Goal: Find specific page/section: Find specific page/section

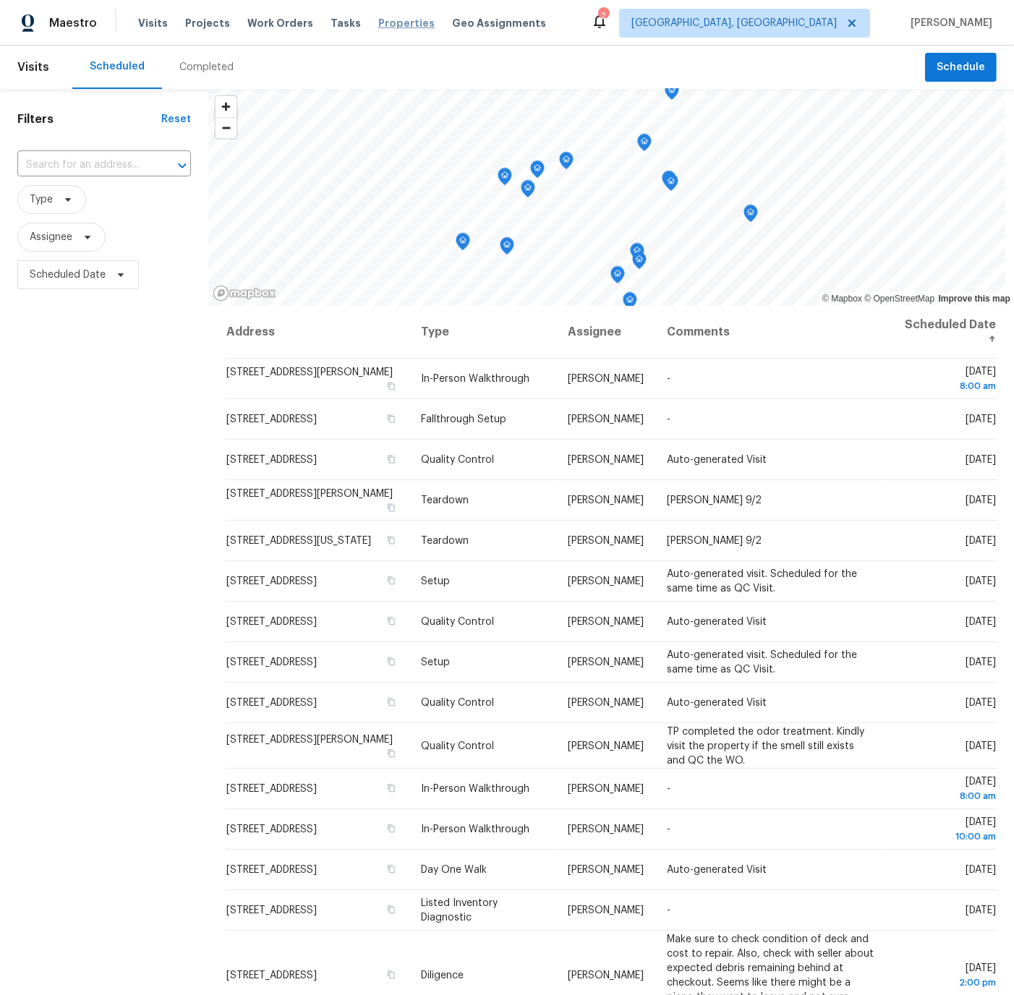
click at [390, 22] on span "Properties" at bounding box center [406, 23] width 56 height 14
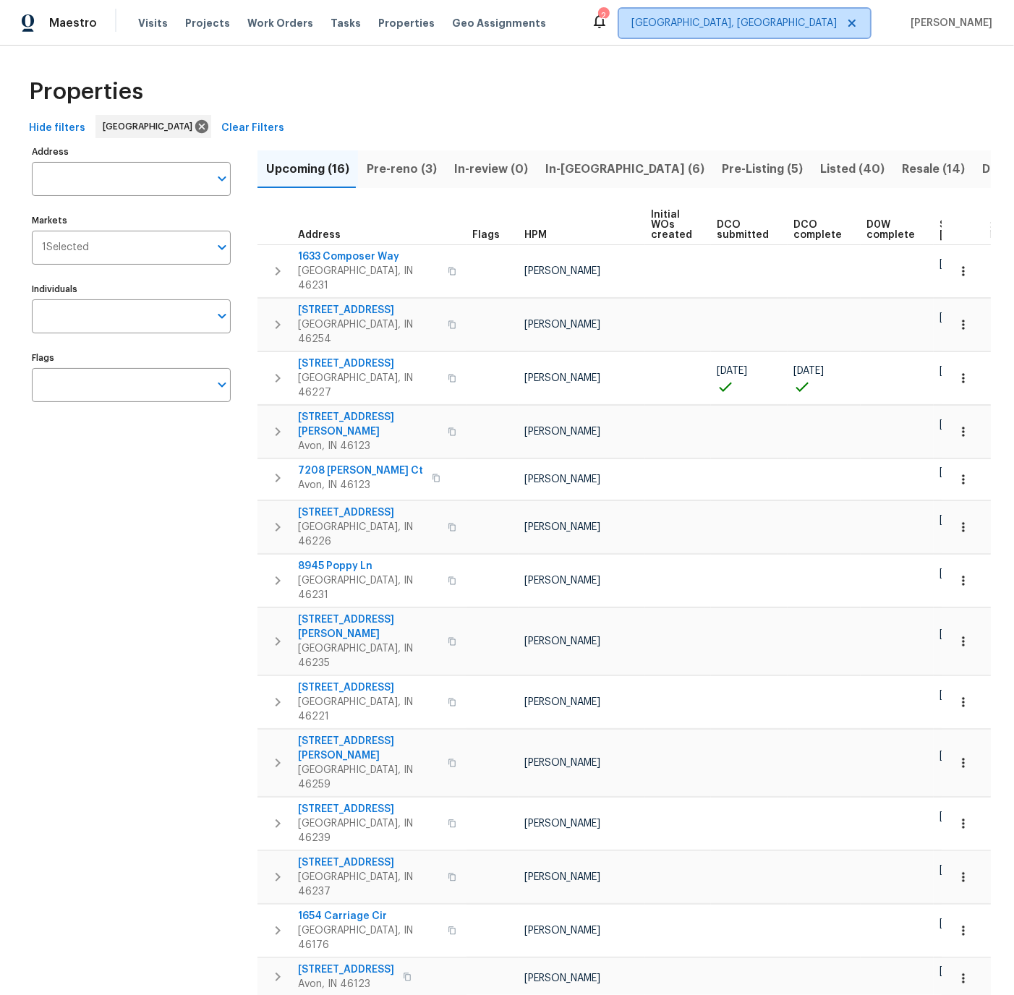
click at [802, 24] on span "[GEOGRAPHIC_DATA], [GEOGRAPHIC_DATA]" at bounding box center [733, 23] width 205 height 14
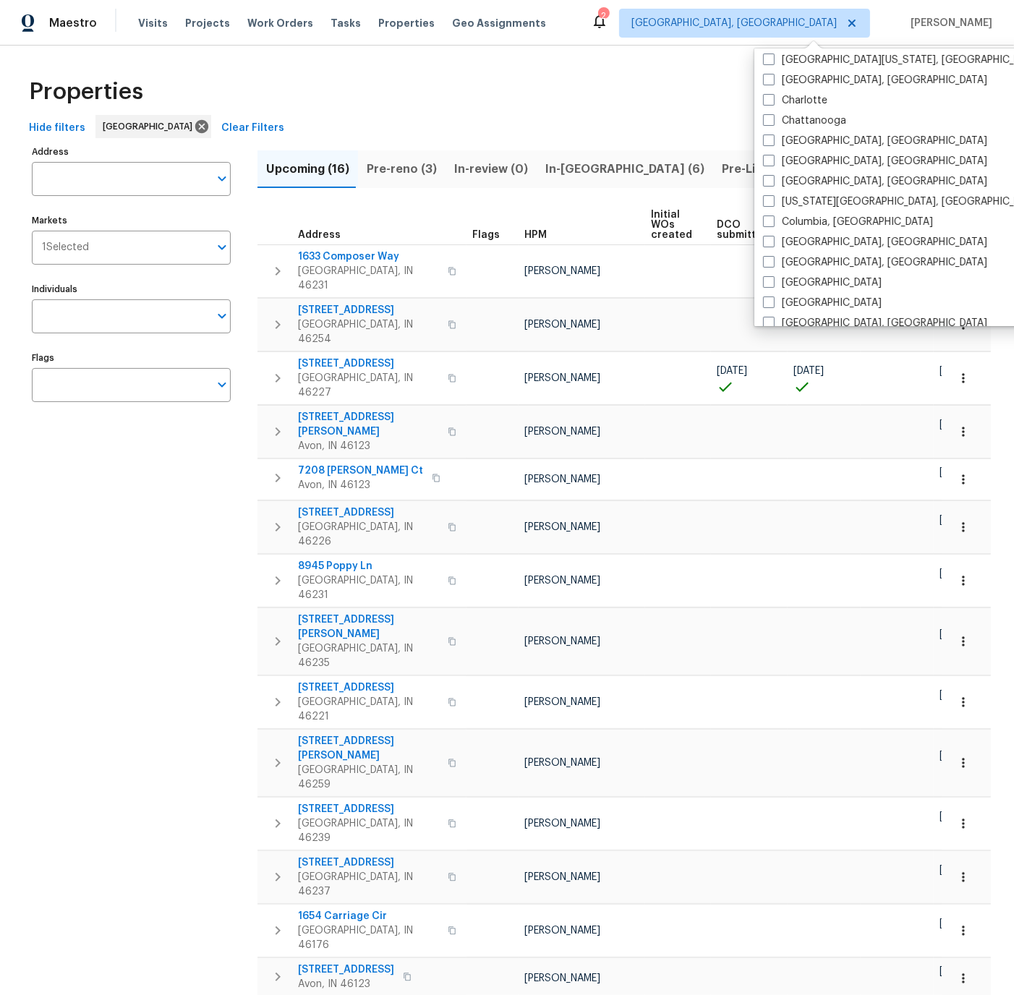
scroll to position [192, 0]
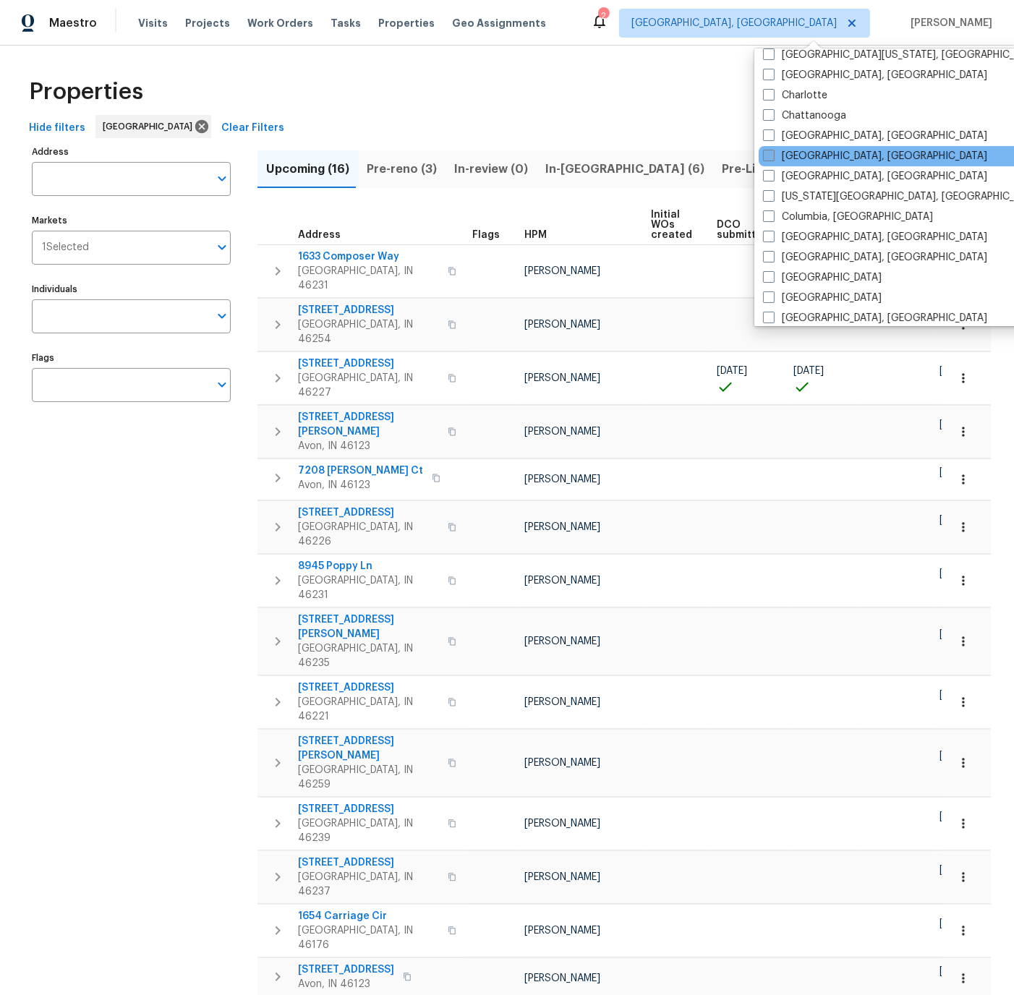
click at [769, 153] on span at bounding box center [769, 156] width 12 height 12
click at [769, 153] on input "[GEOGRAPHIC_DATA], [GEOGRAPHIC_DATA]" at bounding box center [767, 153] width 9 height 9
checkbox input "true"
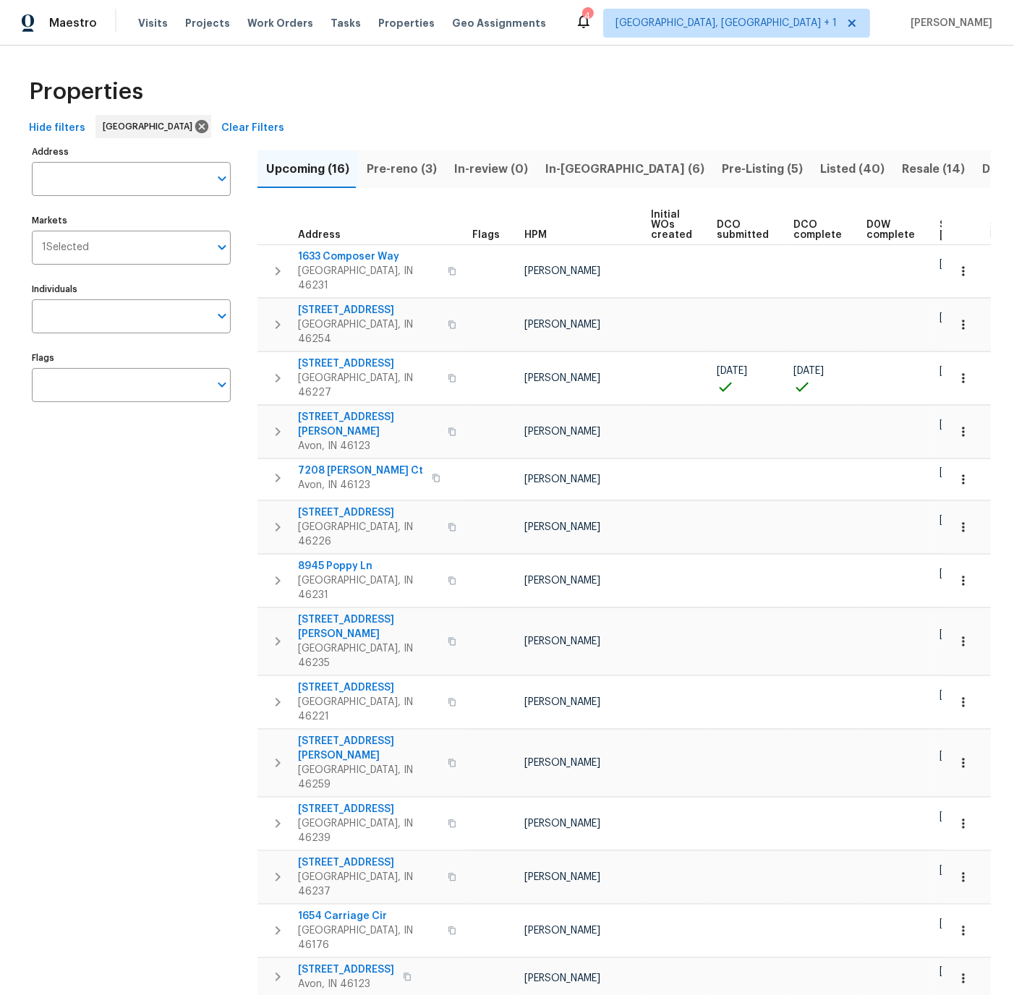
click at [606, 111] on div "Properties" at bounding box center [506, 92] width 967 height 46
click at [779, 18] on span "[GEOGRAPHIC_DATA], [GEOGRAPHIC_DATA] + 1" at bounding box center [725, 23] width 221 height 14
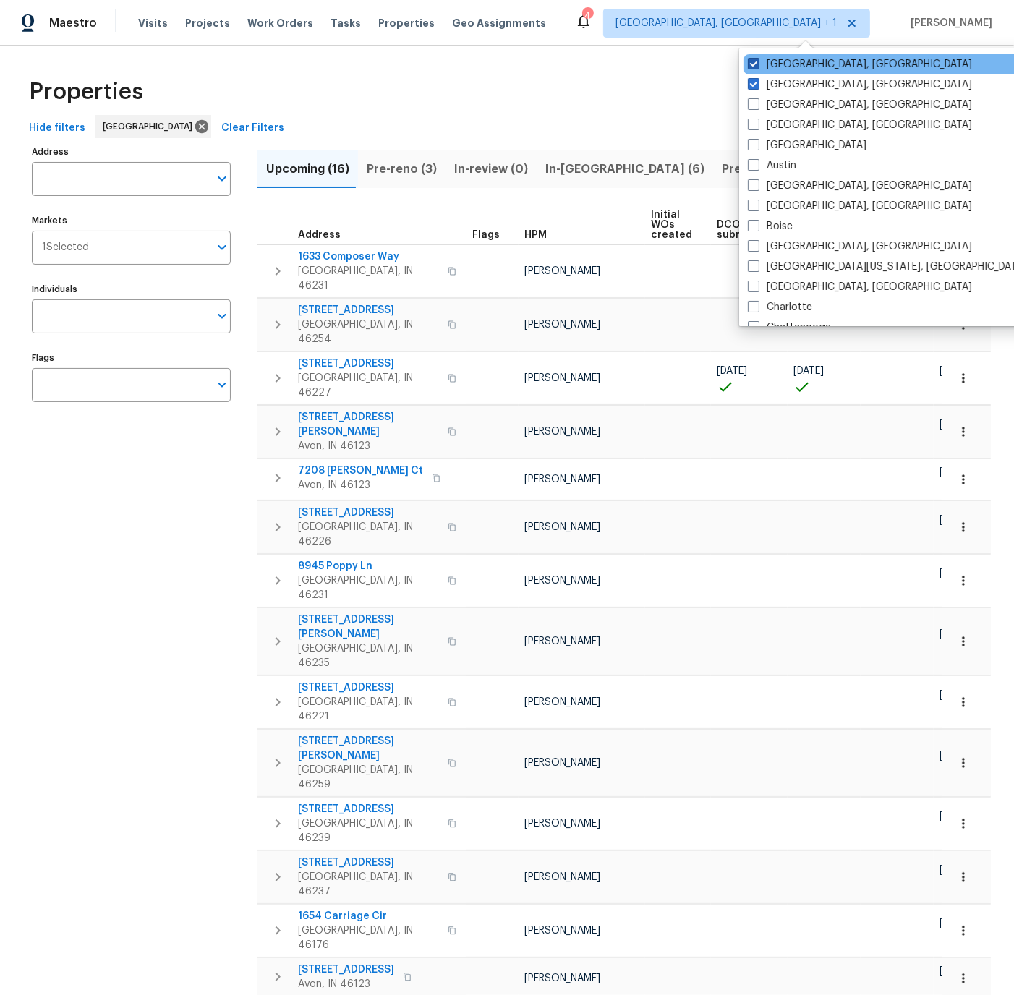
click at [752, 61] on span at bounding box center [754, 64] width 12 height 12
click at [752, 61] on input "[GEOGRAPHIC_DATA], [GEOGRAPHIC_DATA]" at bounding box center [752, 61] width 9 height 9
checkbox input "false"
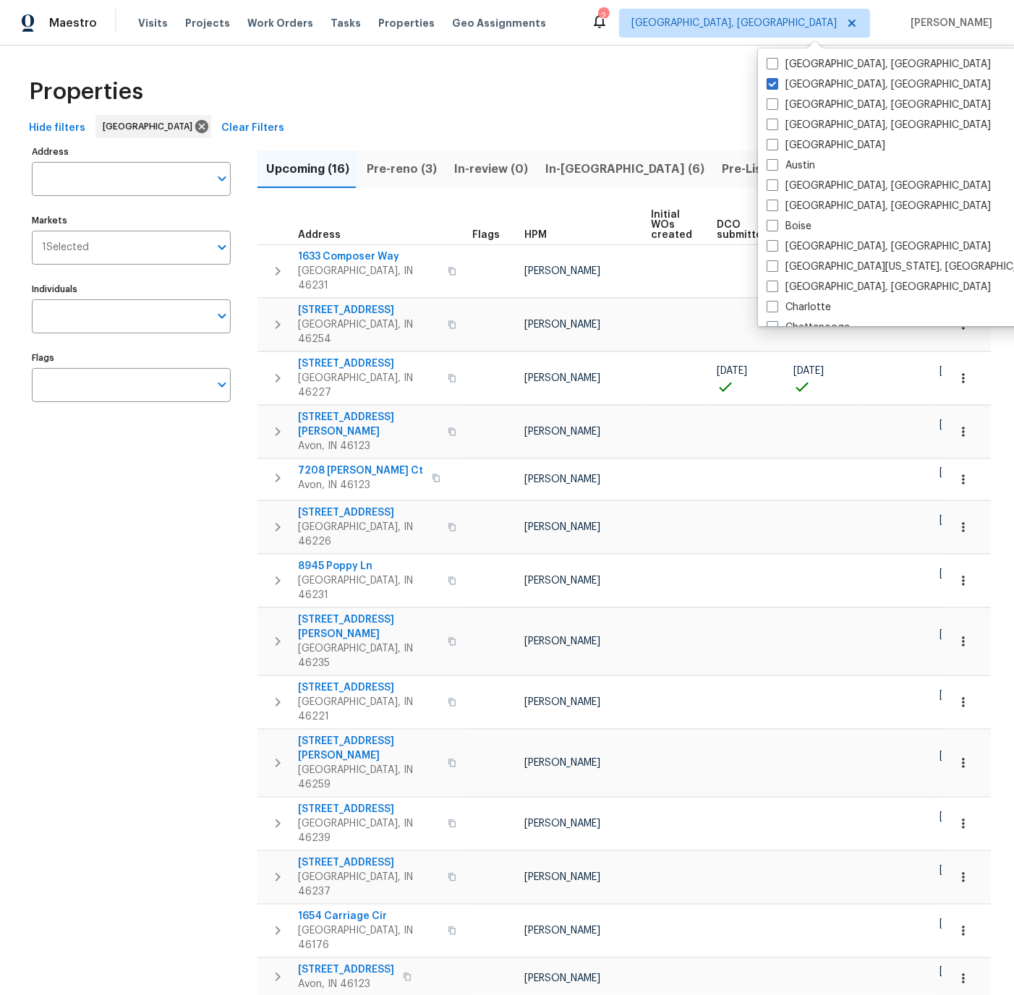
click at [555, 168] on span "In-reno (6)" at bounding box center [624, 169] width 159 height 20
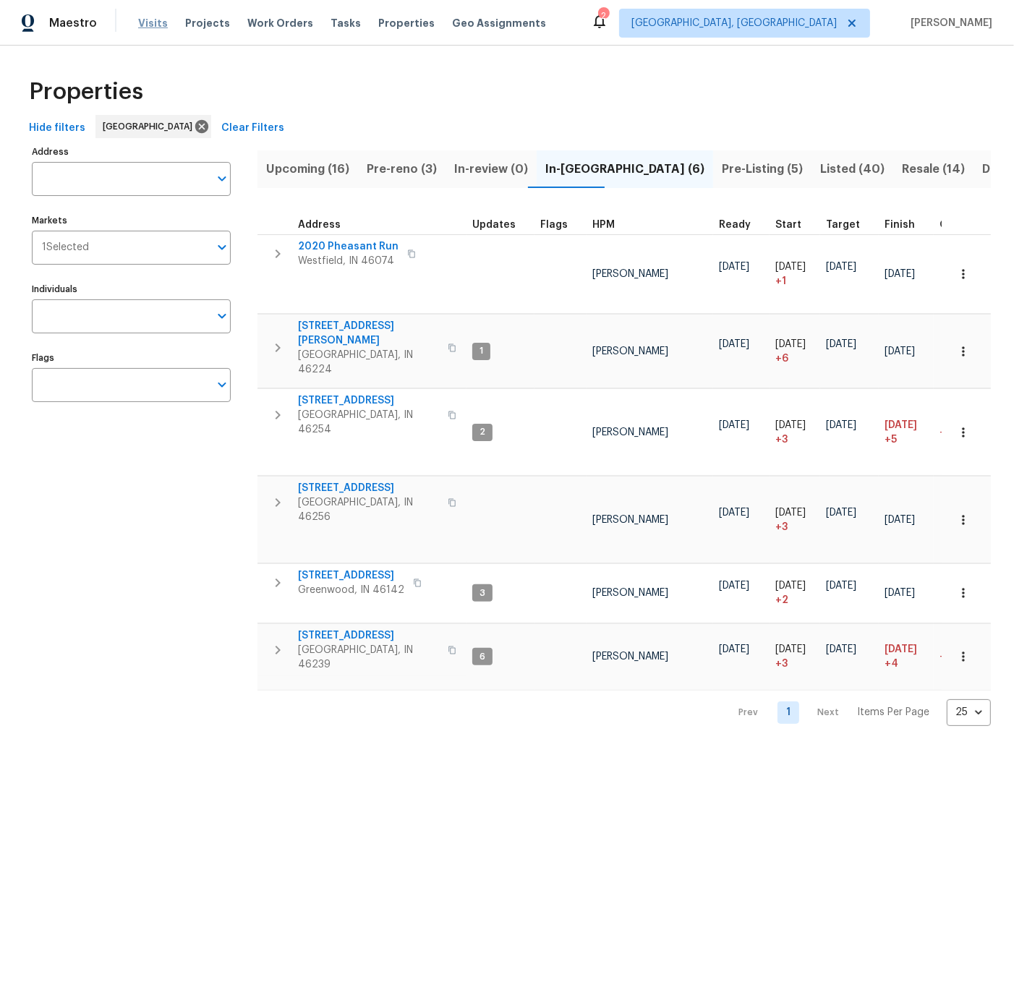
click at [148, 20] on span "Visits" at bounding box center [153, 23] width 30 height 14
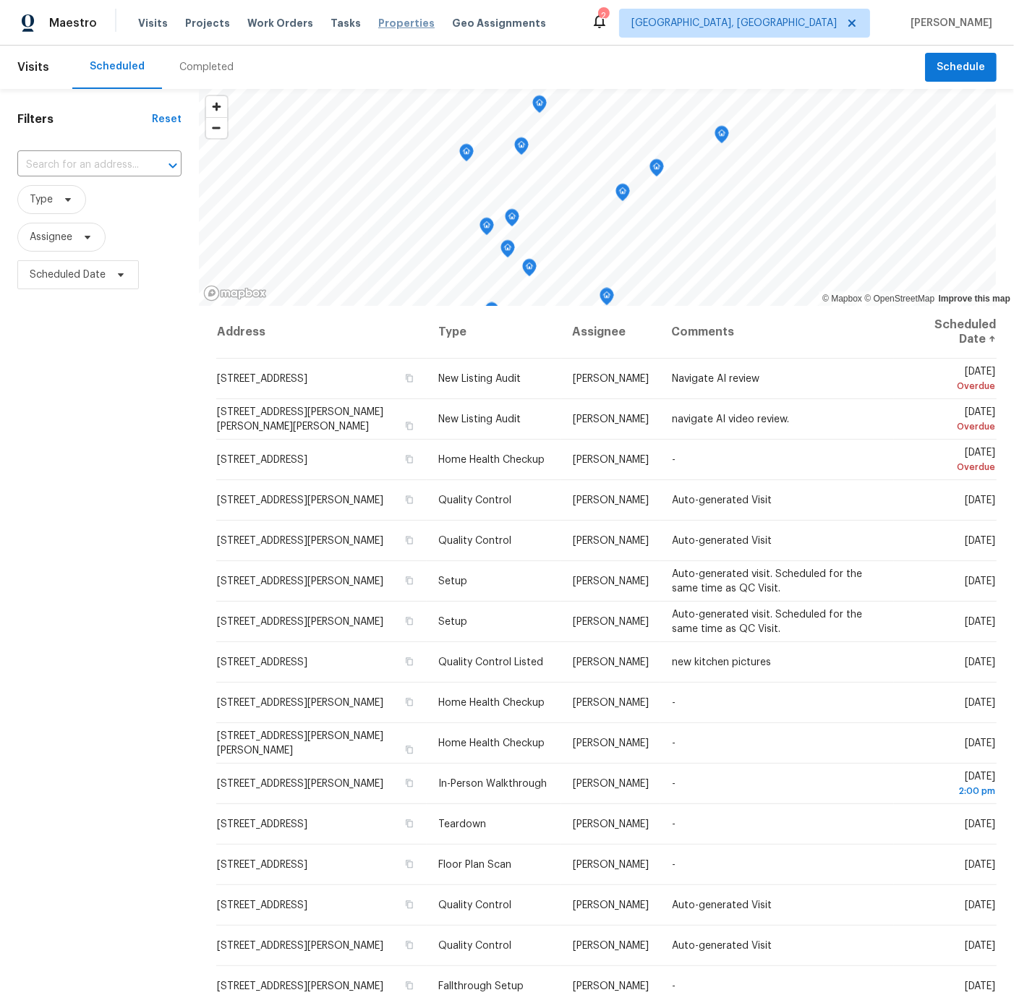
click at [394, 24] on span "Properties" at bounding box center [406, 23] width 56 height 14
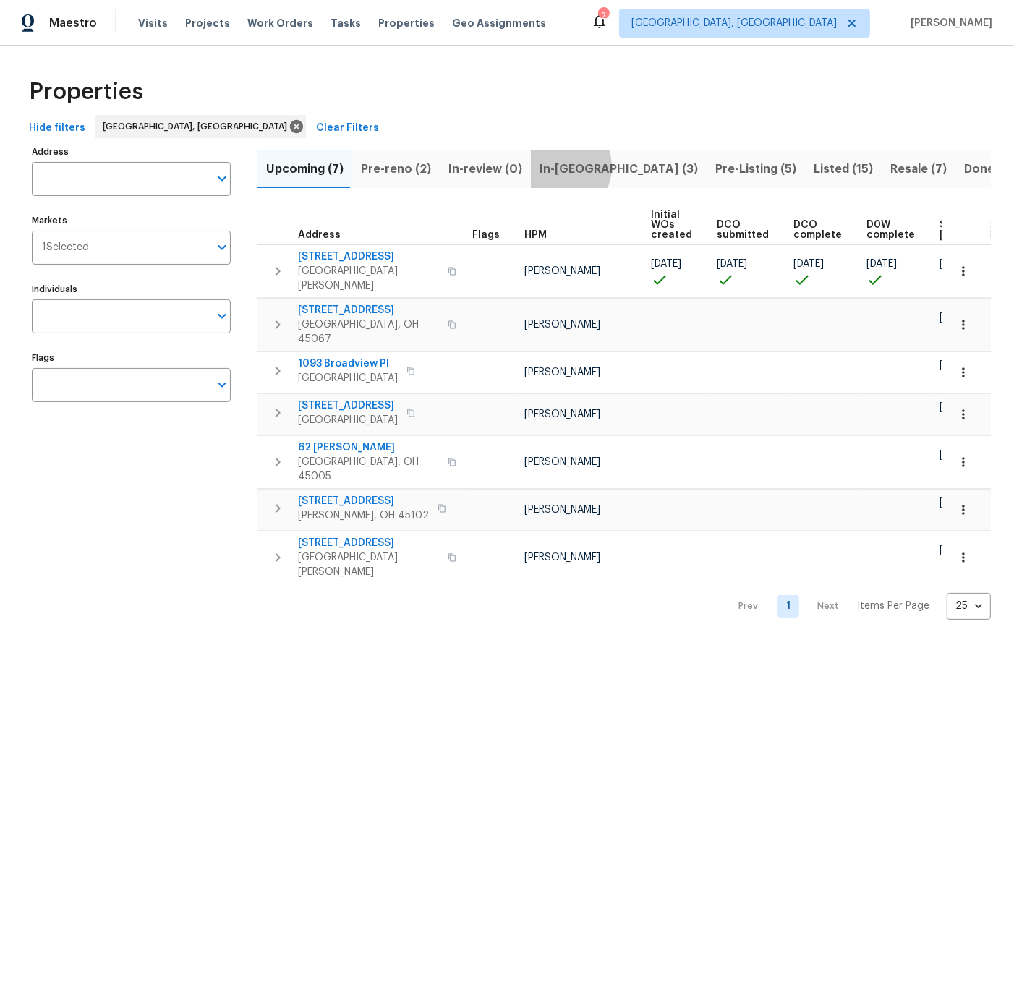
click at [549, 167] on span "In-reno (3)" at bounding box center [618, 169] width 158 height 20
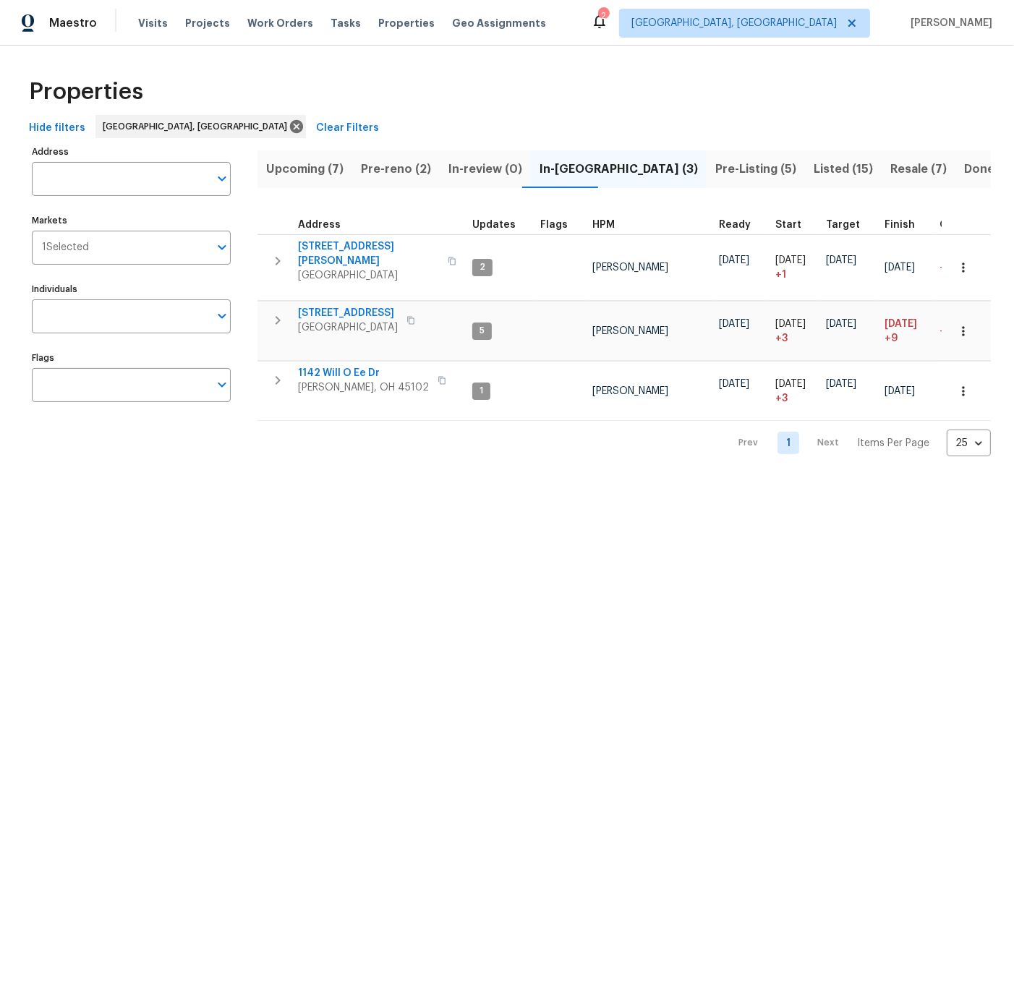
click at [715, 168] on span "Pre-Listing (5)" at bounding box center [755, 169] width 81 height 20
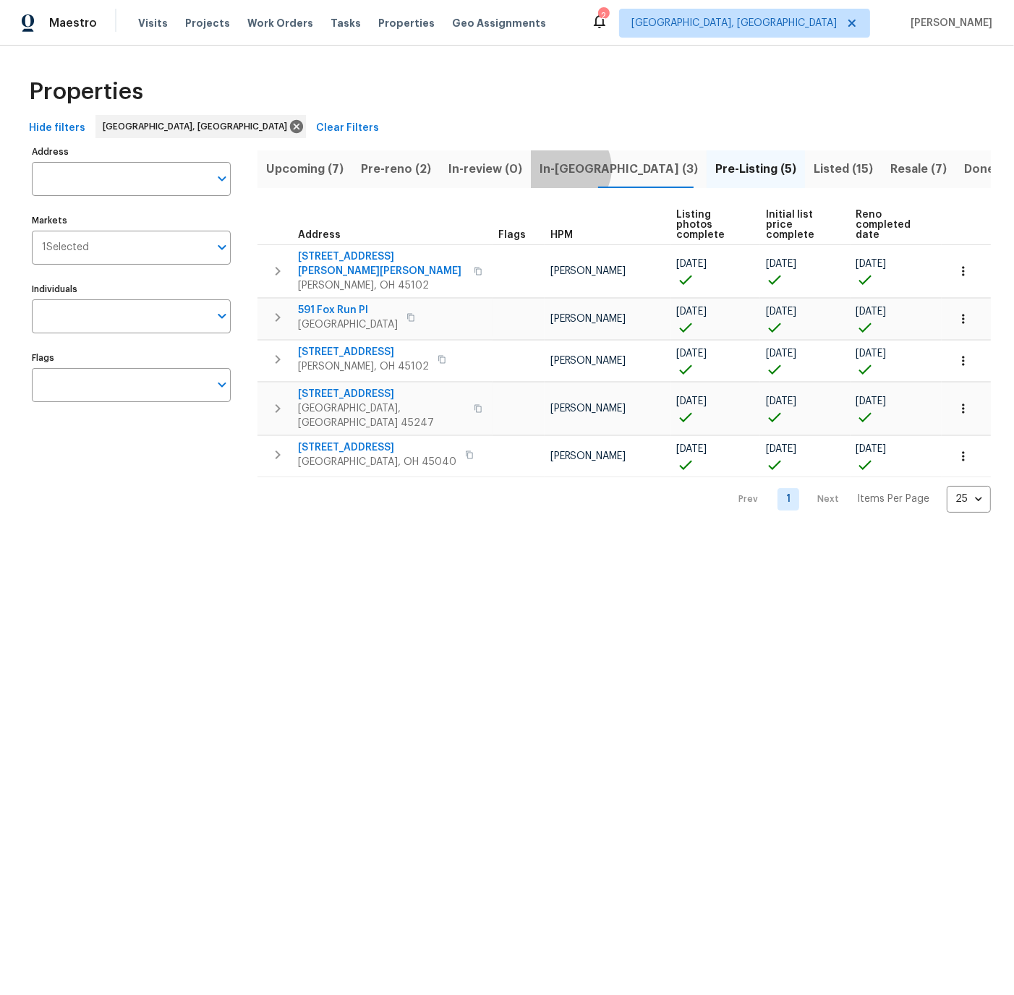
click at [556, 168] on span "In-reno (3)" at bounding box center [618, 169] width 158 height 20
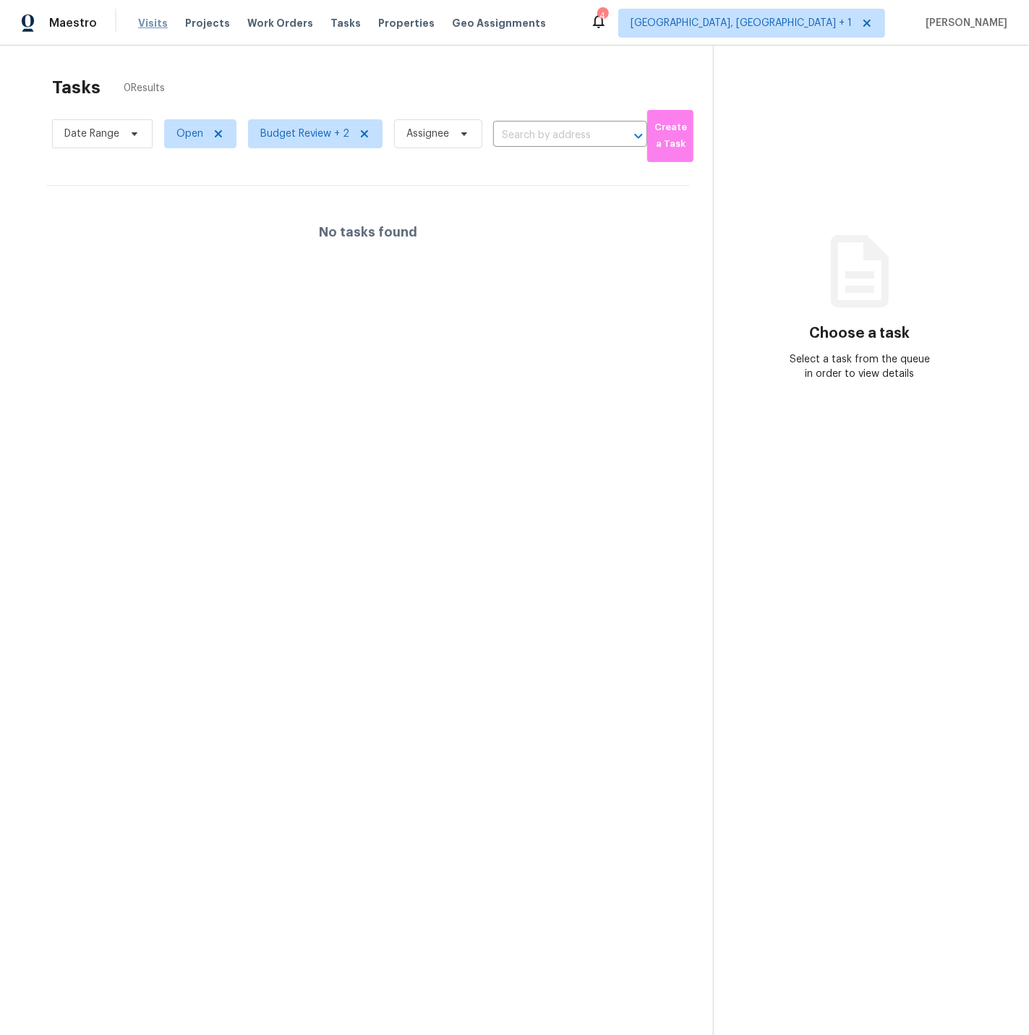
click at [145, 20] on span "Visits" at bounding box center [153, 23] width 30 height 14
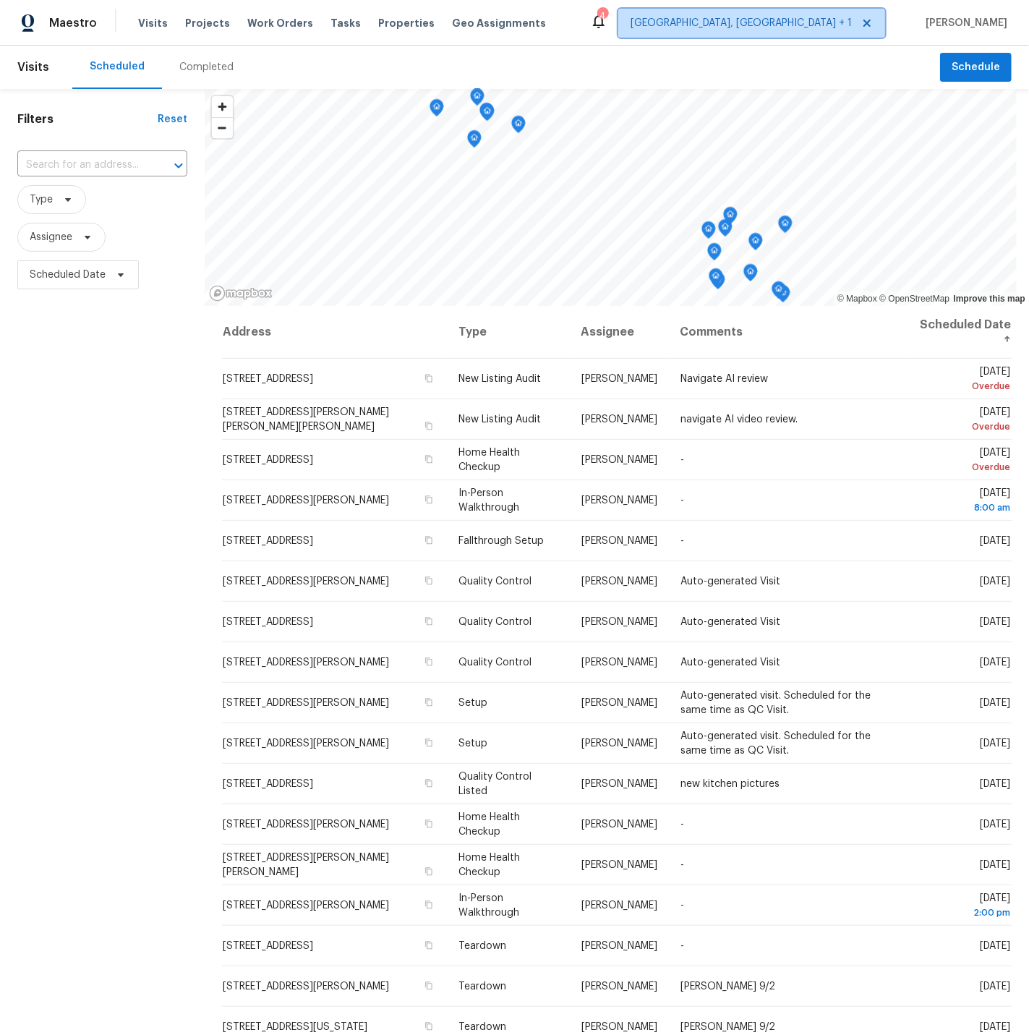
click at [797, 25] on span "[GEOGRAPHIC_DATA], [GEOGRAPHIC_DATA] + 1" at bounding box center [740, 23] width 221 height 14
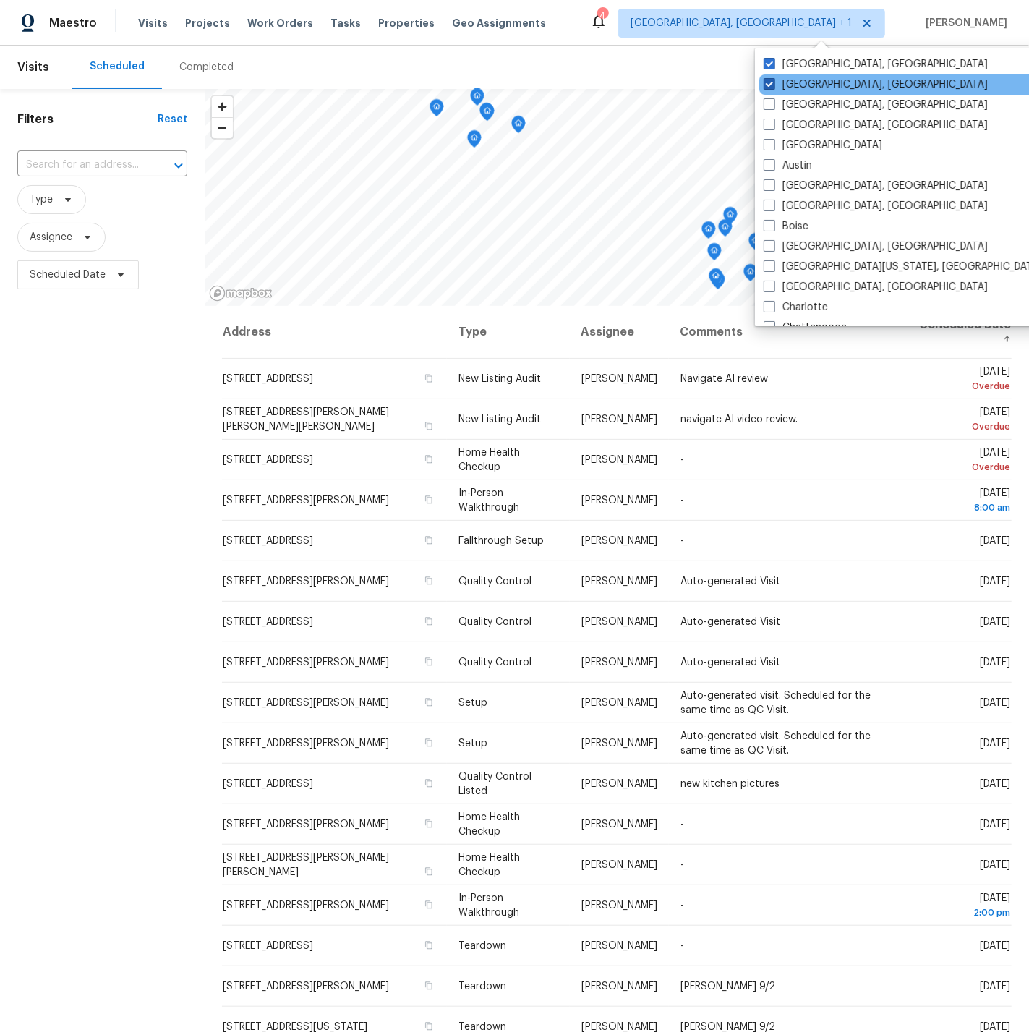
click at [771, 82] on span at bounding box center [770, 84] width 12 height 12
click at [771, 82] on input "[GEOGRAPHIC_DATA], [GEOGRAPHIC_DATA]" at bounding box center [768, 81] width 9 height 9
checkbox input "false"
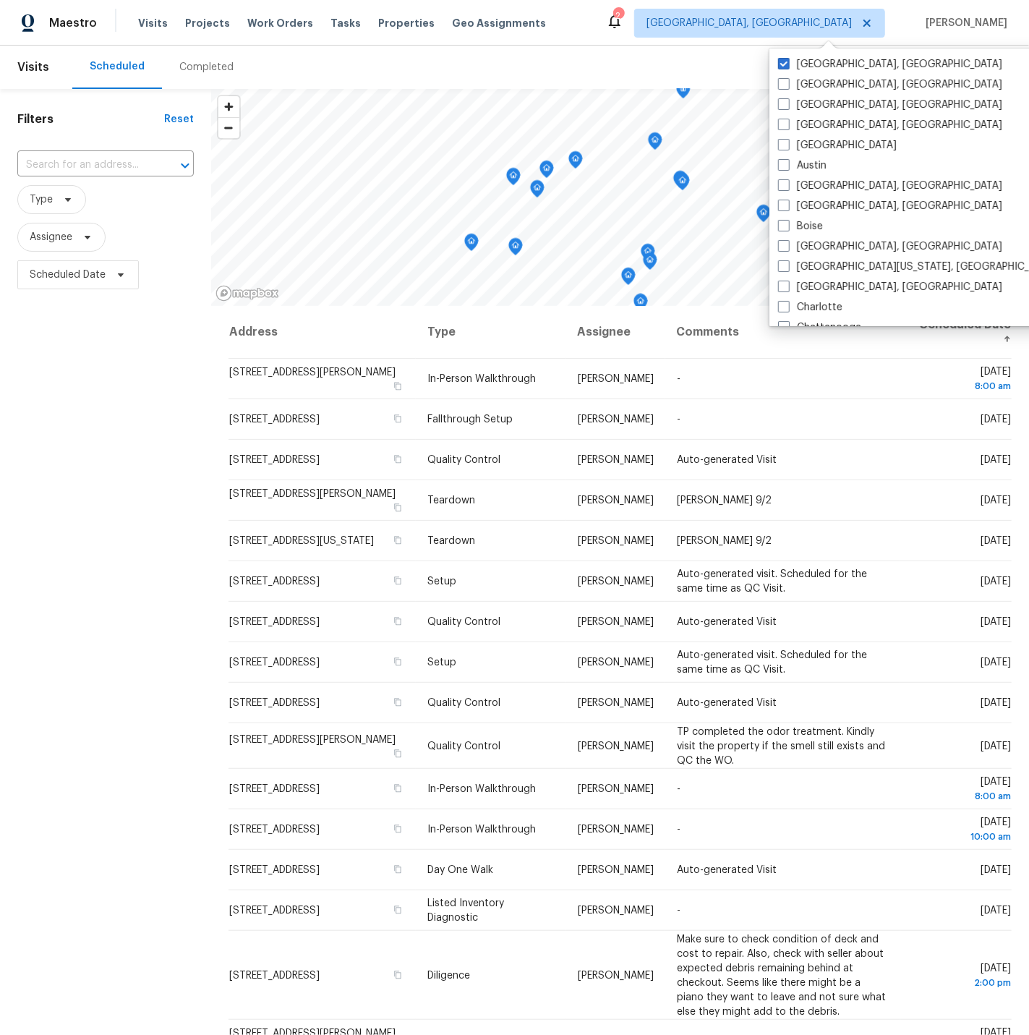
click at [132, 442] on div "Filters Reset ​ Type Assignee Scheduled Date" at bounding box center [105, 611] width 211 height 1045
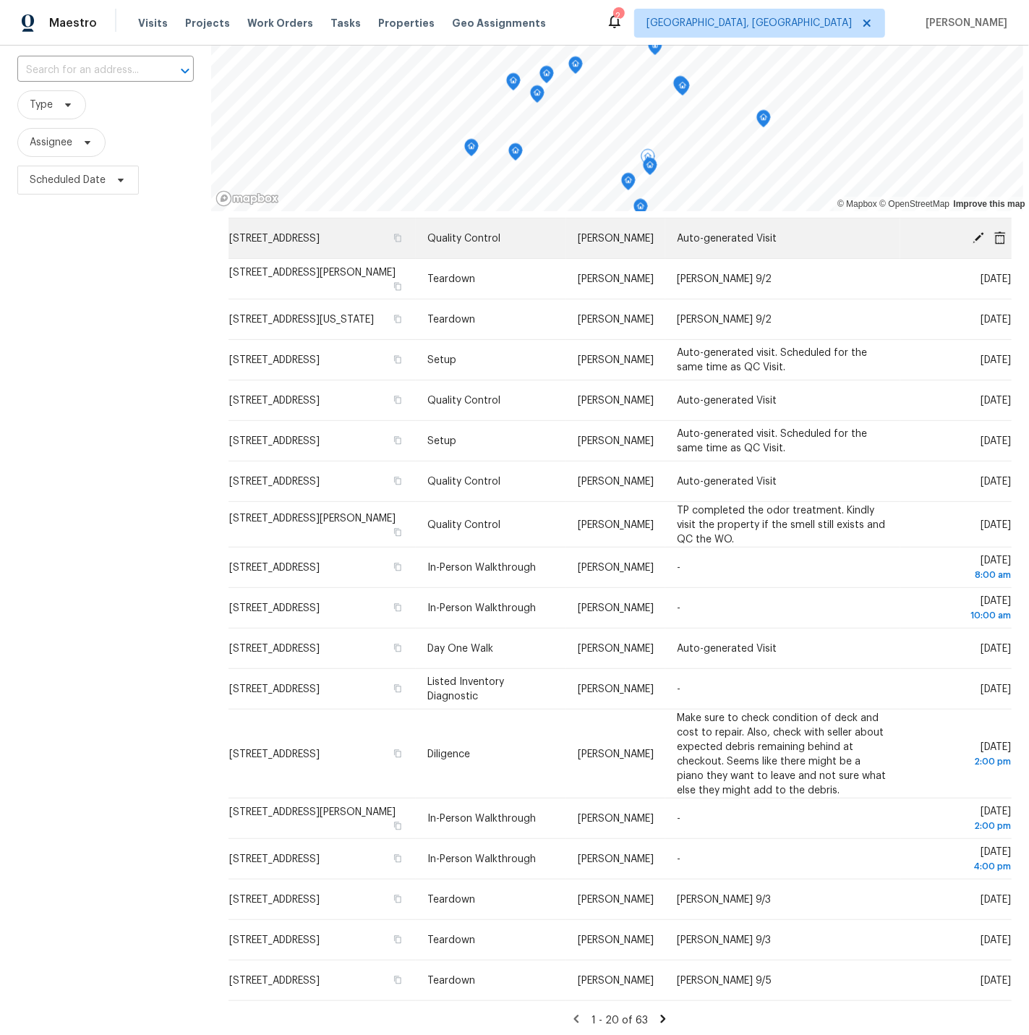
scroll to position [98, 0]
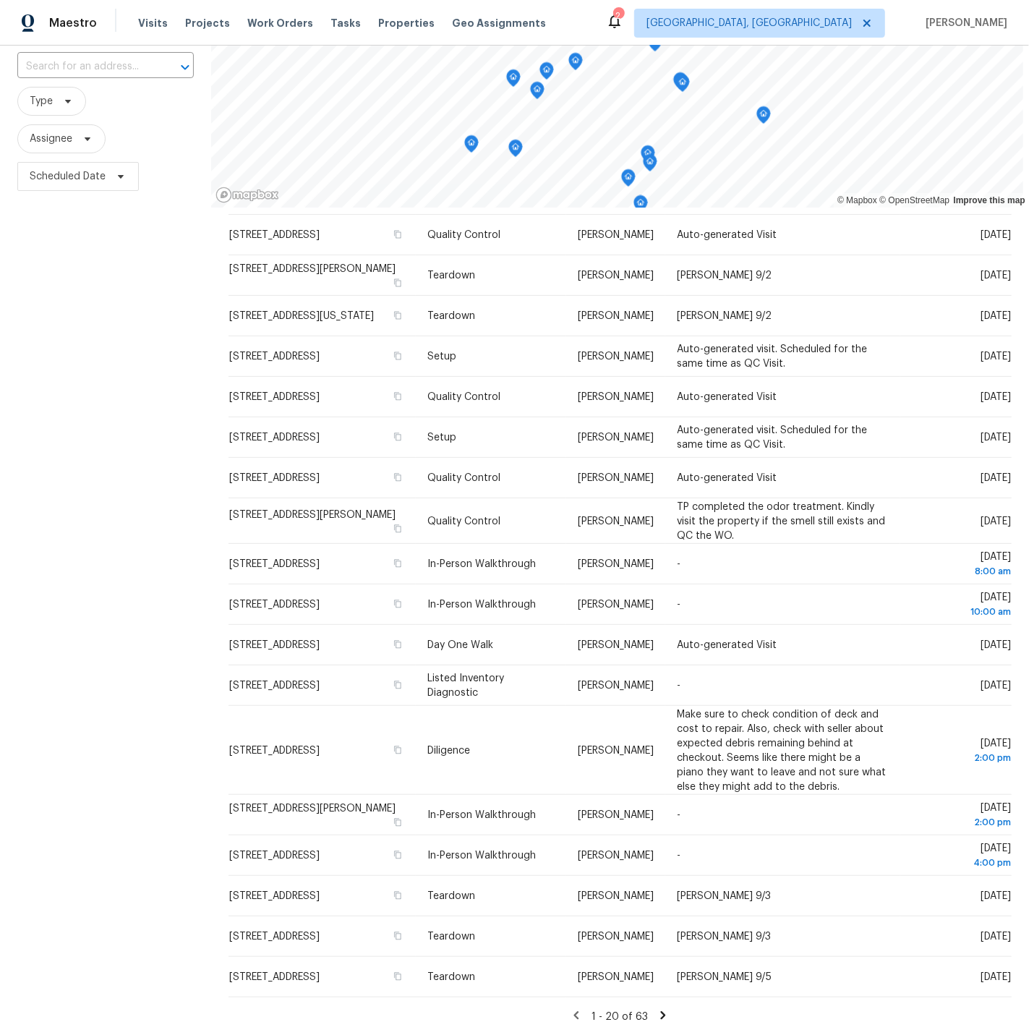
click at [661, 1014] on icon at bounding box center [663, 1015] width 13 height 13
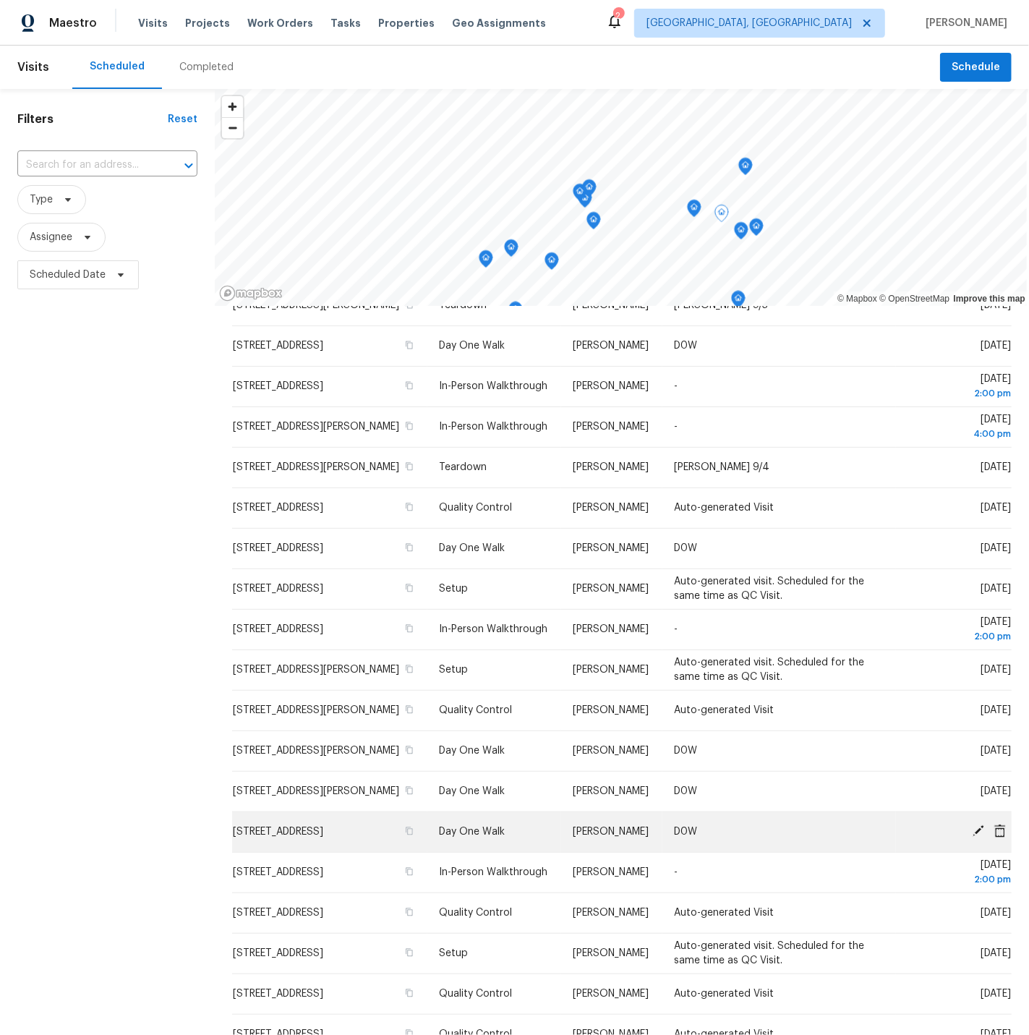
scroll to position [0, 0]
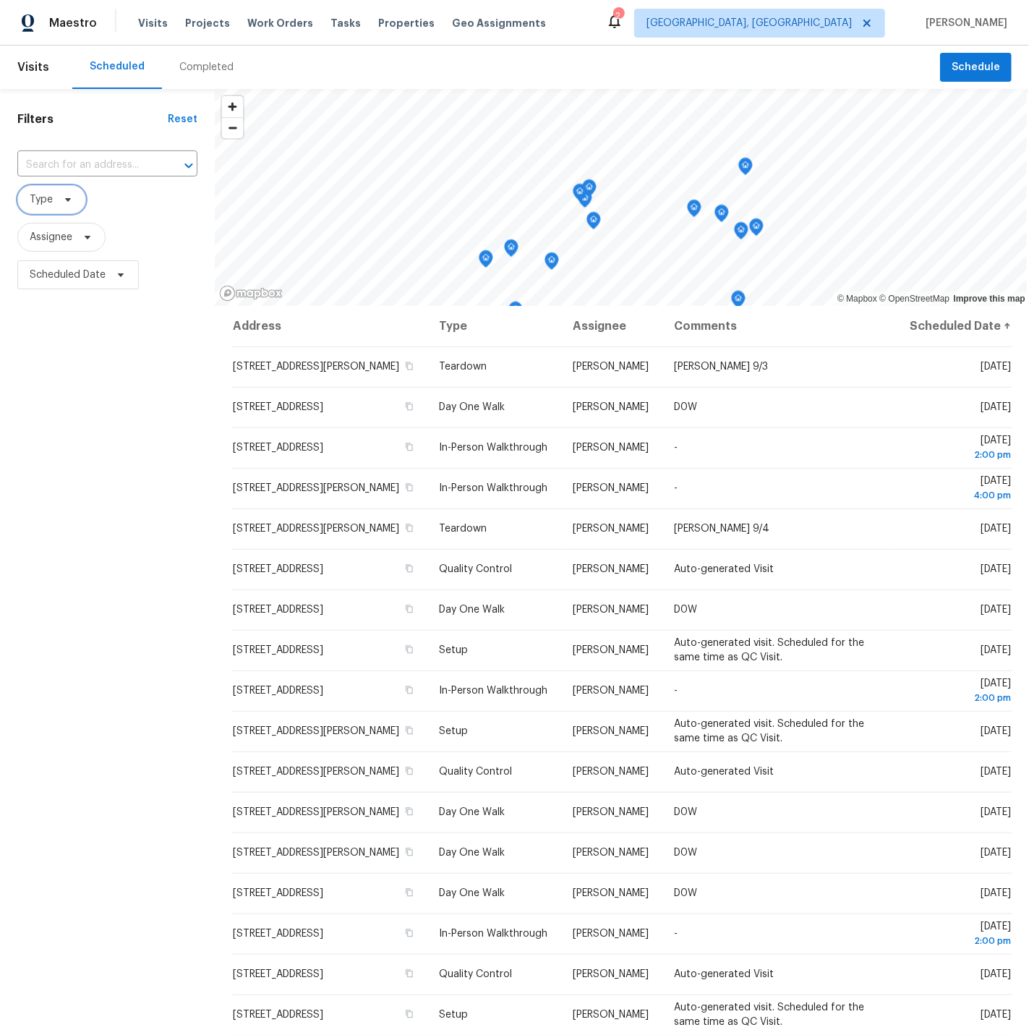
click at [37, 199] on span "Type" at bounding box center [41, 199] width 23 height 14
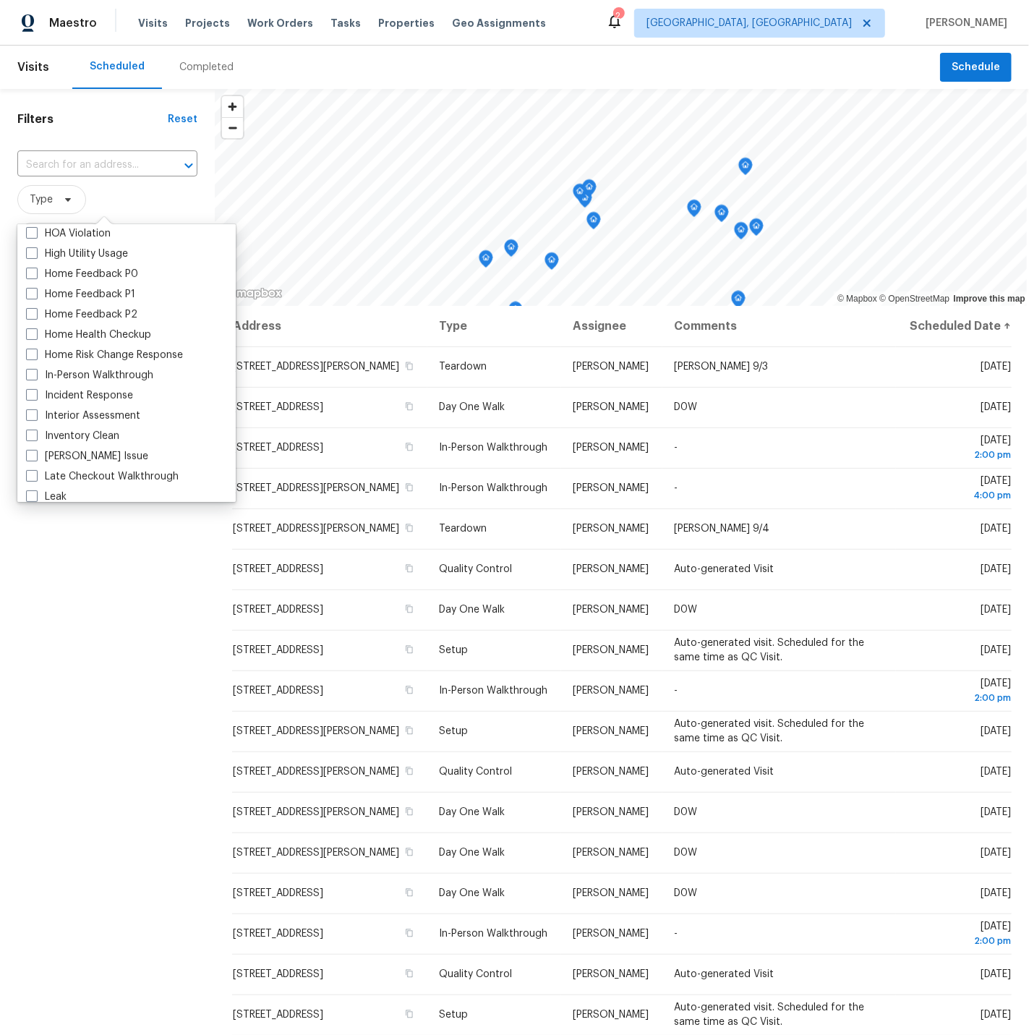
scroll to position [435, 0]
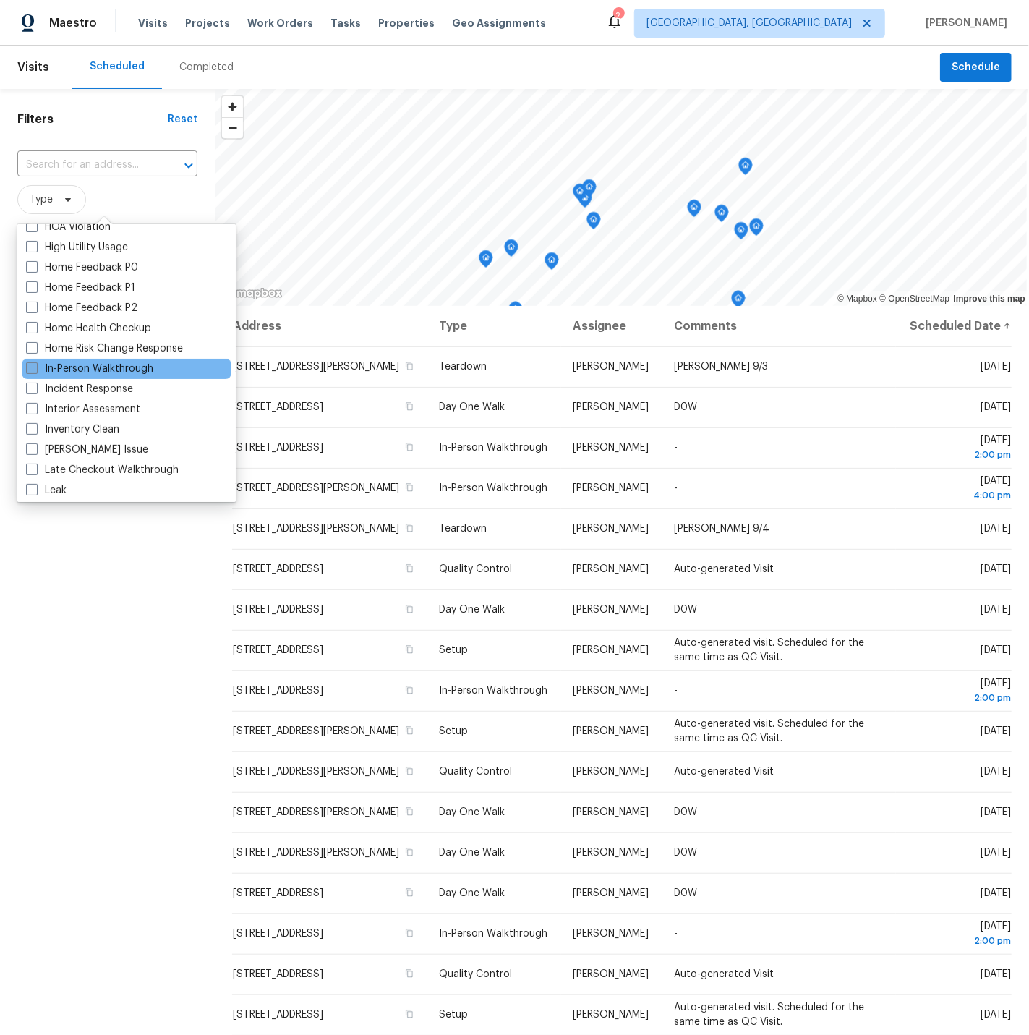
click at [30, 367] on span at bounding box center [32, 368] width 12 height 12
click at [30, 367] on input "In-Person Walkthrough" at bounding box center [30, 366] width 9 height 9
checkbox input "true"
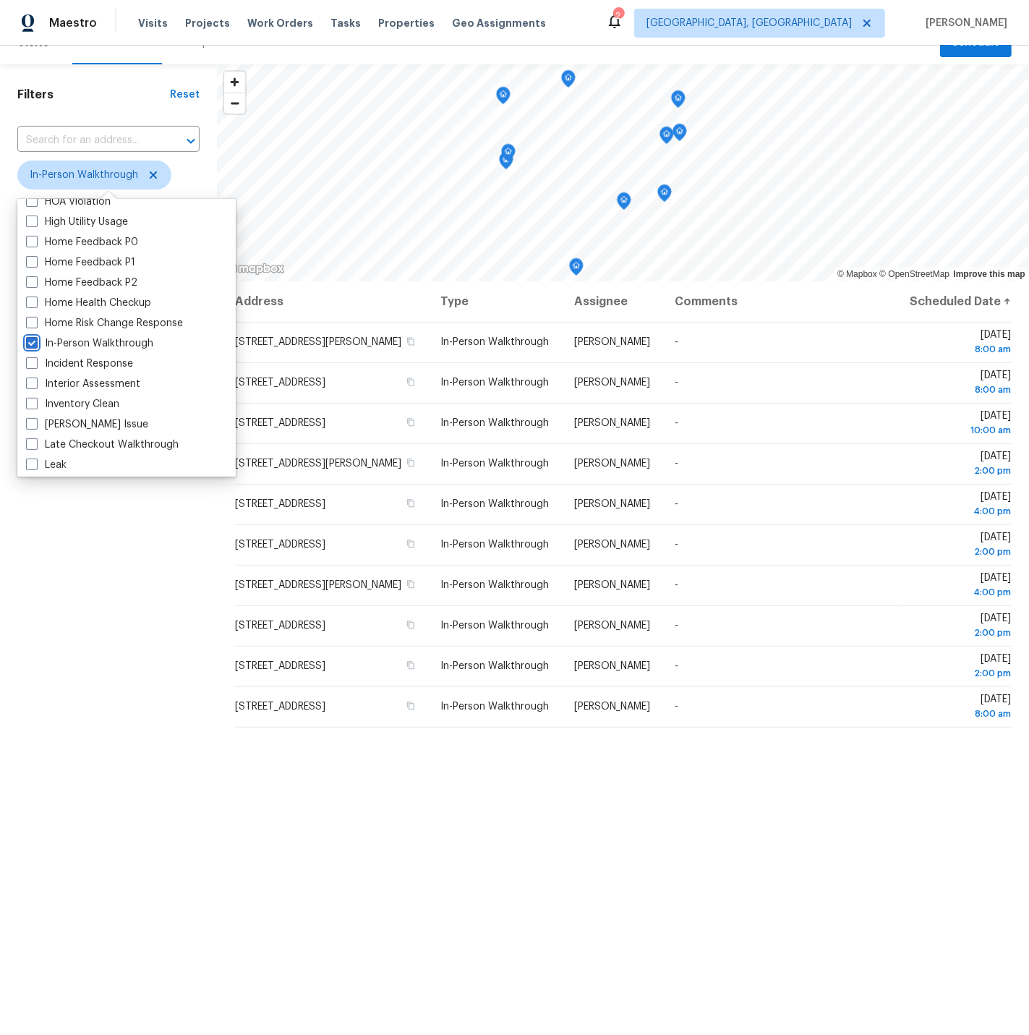
scroll to position [25, 0]
click at [80, 607] on div "Filters Reset ​ In-Person Walkthrough Assignee Scheduled Date" at bounding box center [108, 586] width 217 height 1045
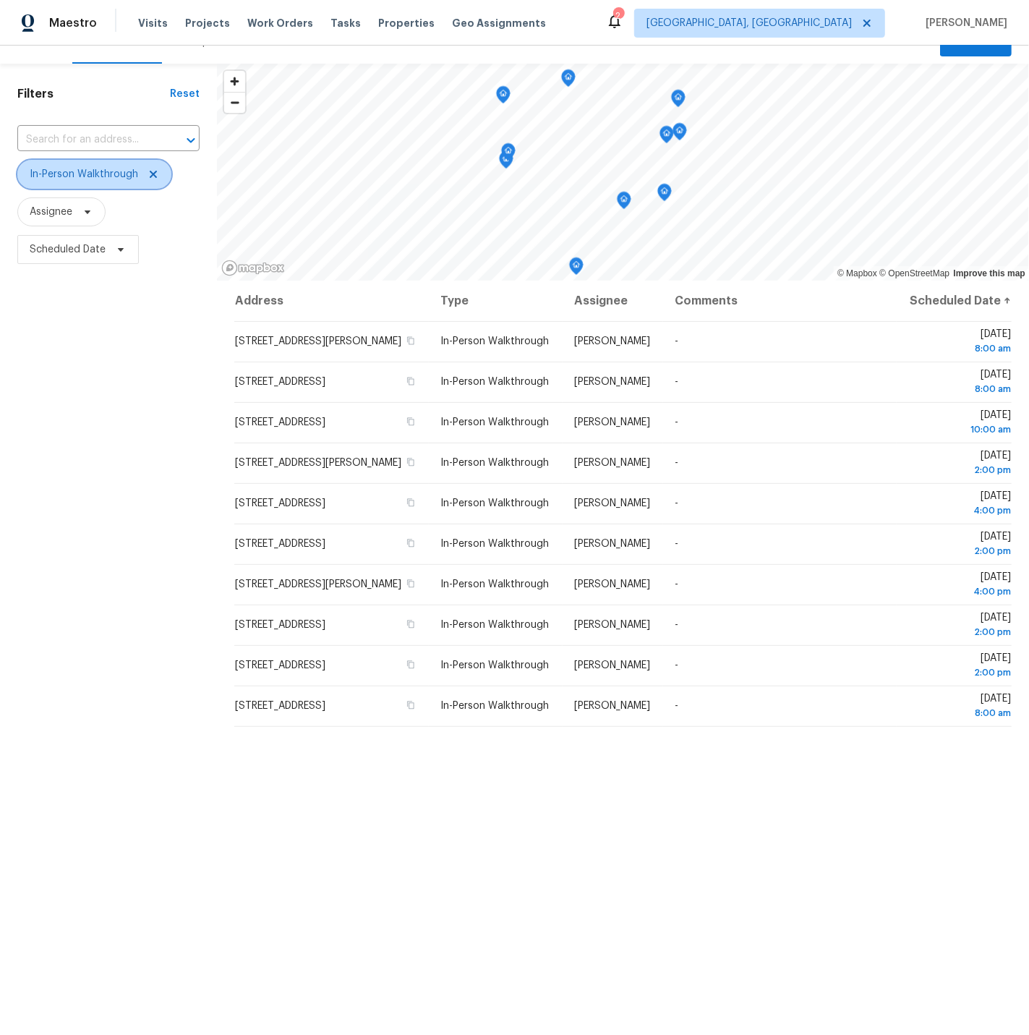
click at [151, 171] on icon at bounding box center [153, 174] width 12 height 12
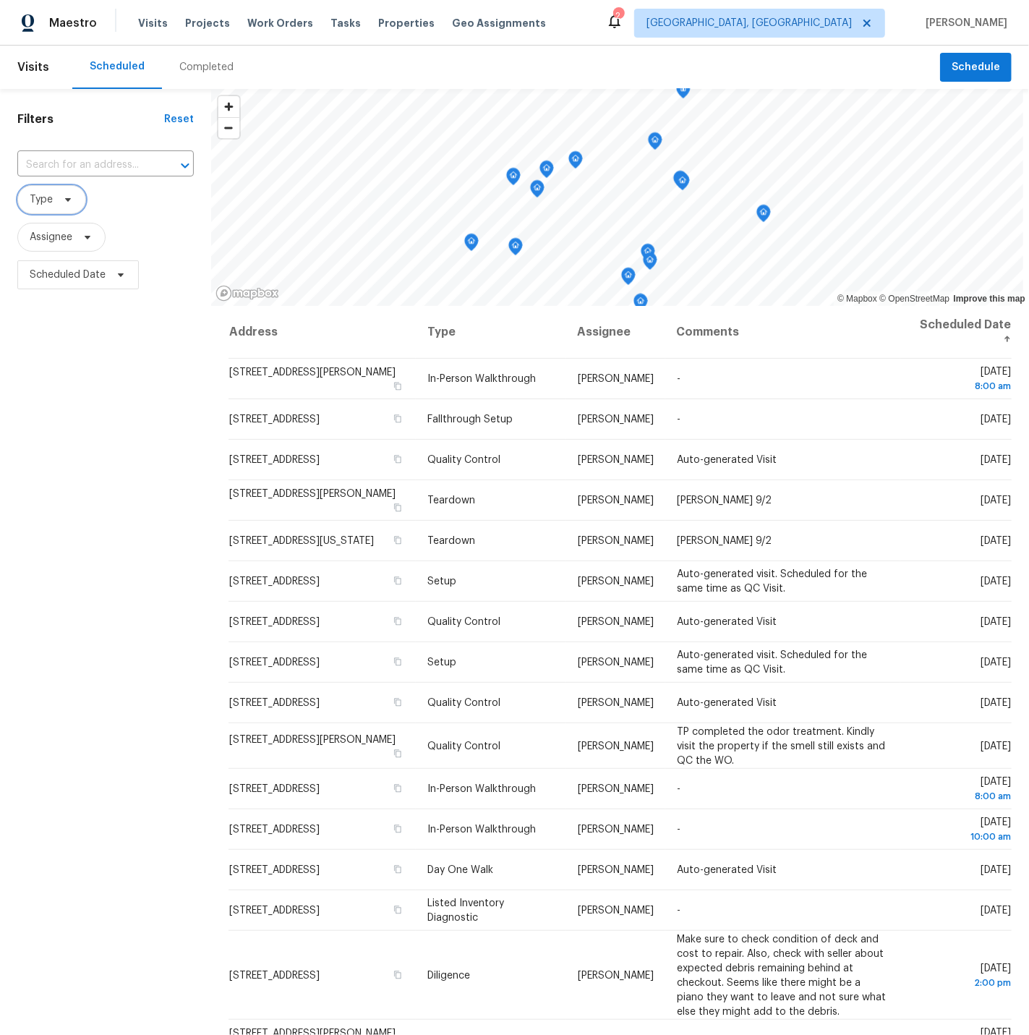
click at [49, 194] on span "Type" at bounding box center [41, 199] width 23 height 14
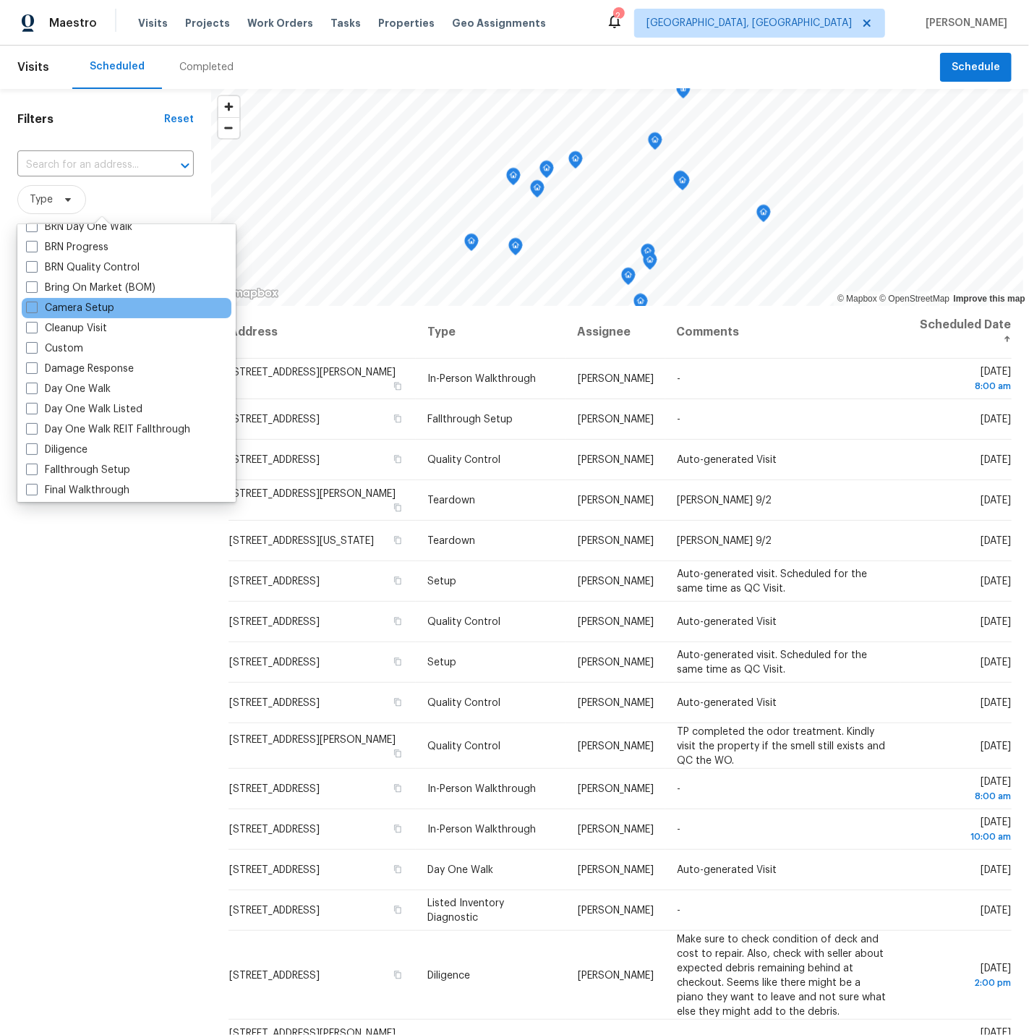
scroll to position [114, 0]
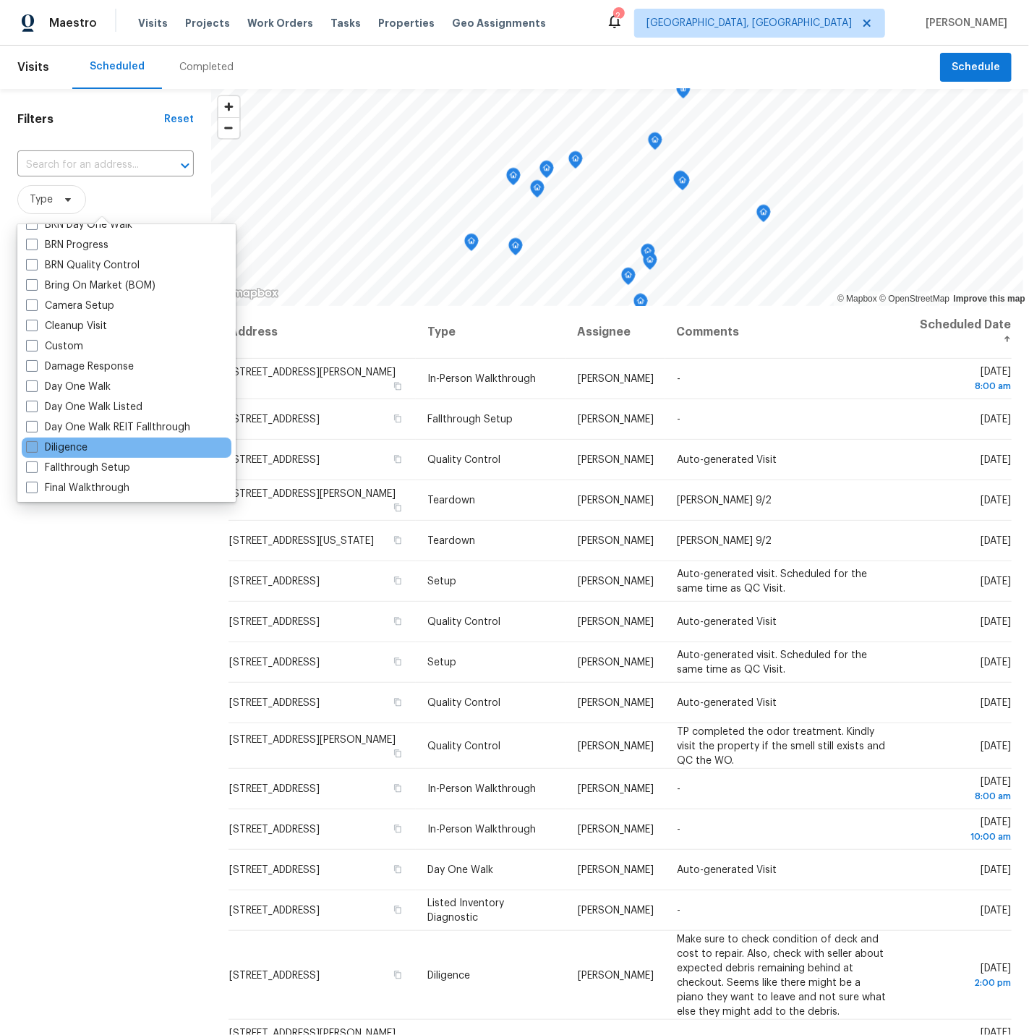
click at [33, 443] on span at bounding box center [32, 447] width 12 height 12
click at [33, 443] on input "Diligence" at bounding box center [30, 444] width 9 height 9
checkbox input "true"
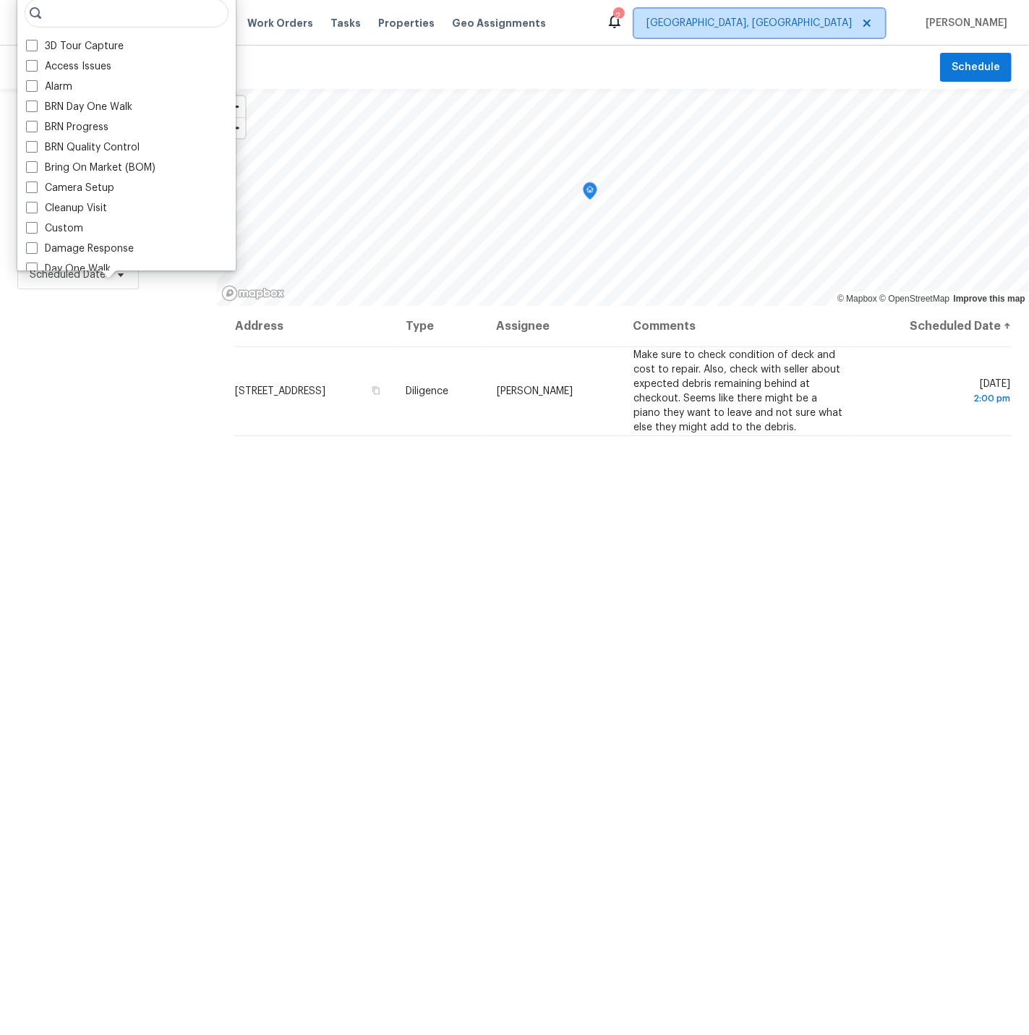
click at [800, 25] on span "[GEOGRAPHIC_DATA], [GEOGRAPHIC_DATA]" at bounding box center [748, 23] width 205 height 14
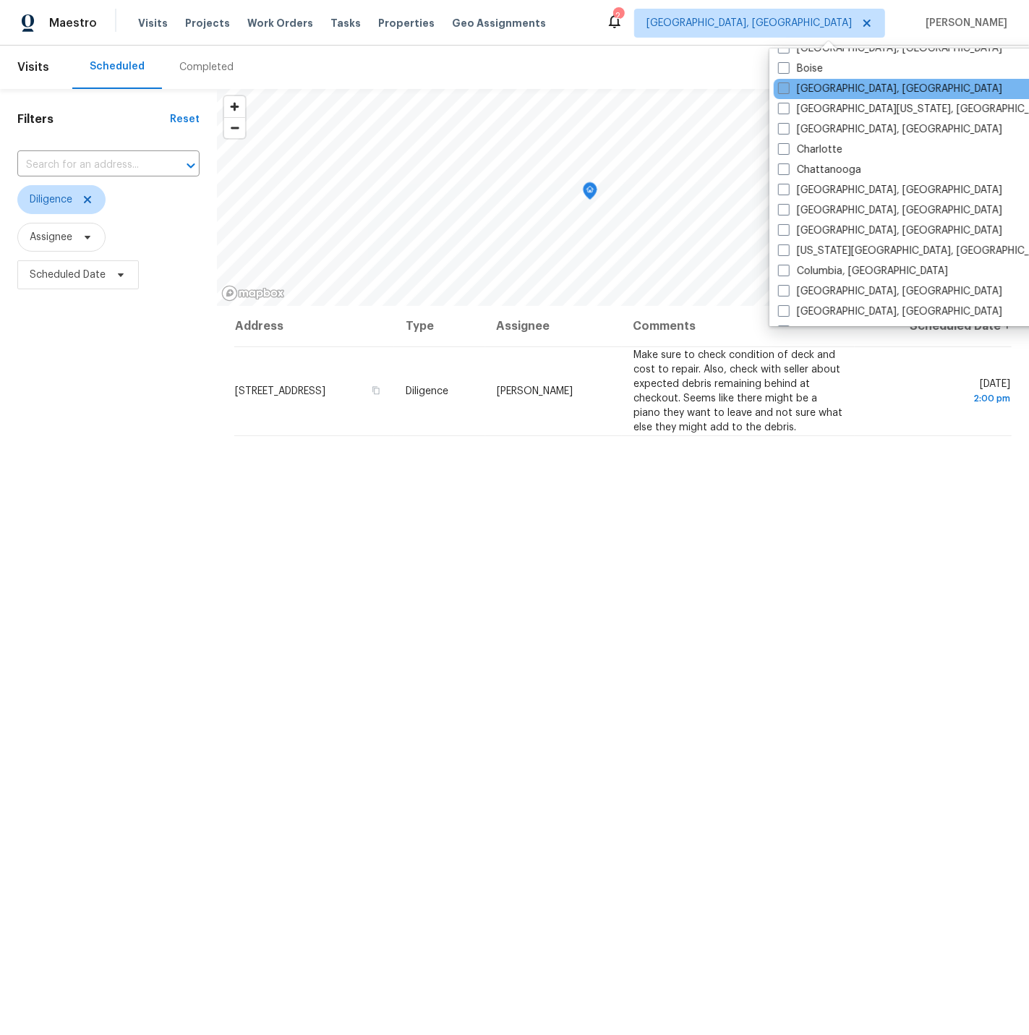
scroll to position [142, 0]
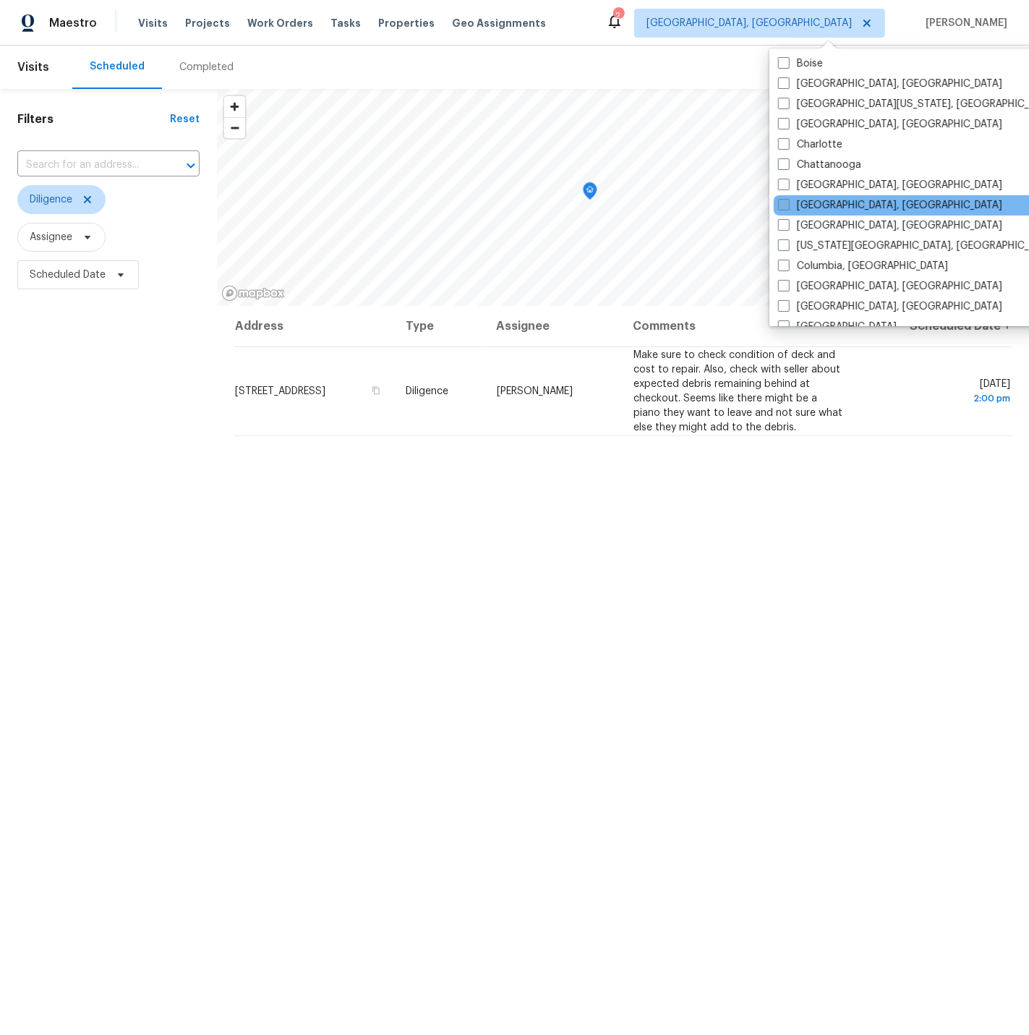
click at [786, 203] on span at bounding box center [784, 205] width 12 height 12
click at [786, 203] on input "[GEOGRAPHIC_DATA], [GEOGRAPHIC_DATA]" at bounding box center [782, 202] width 9 height 9
checkbox input "true"
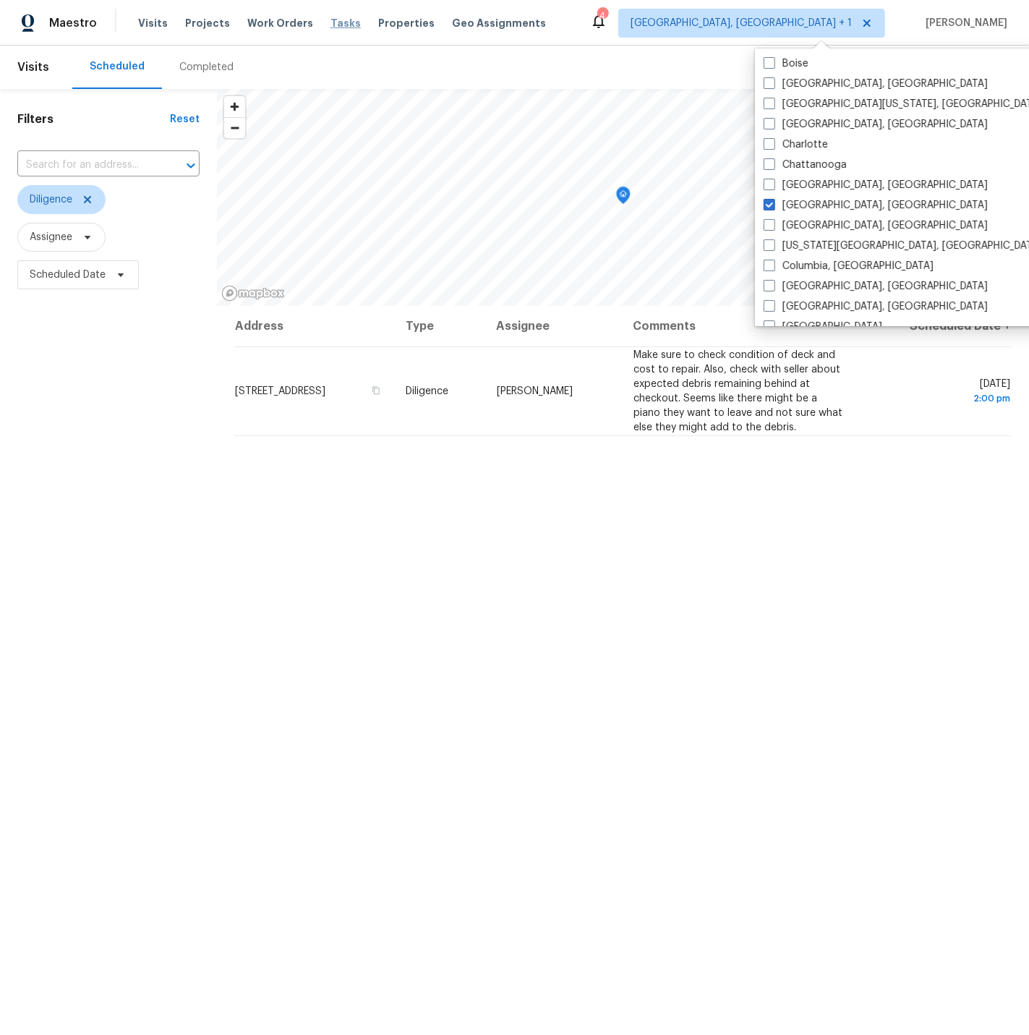
click at [333, 22] on span "Tasks" at bounding box center [345, 23] width 30 height 10
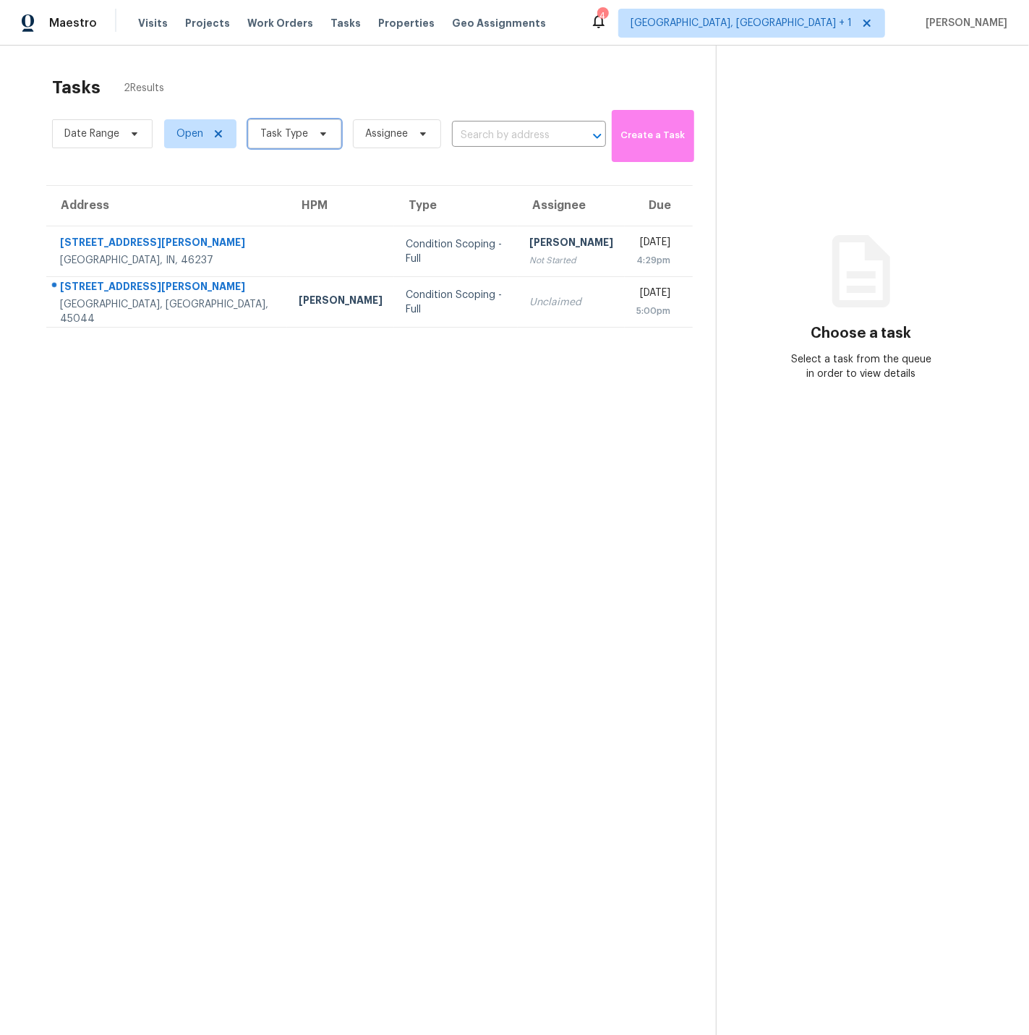
click at [274, 134] on span "Task Type" at bounding box center [284, 134] width 48 height 14
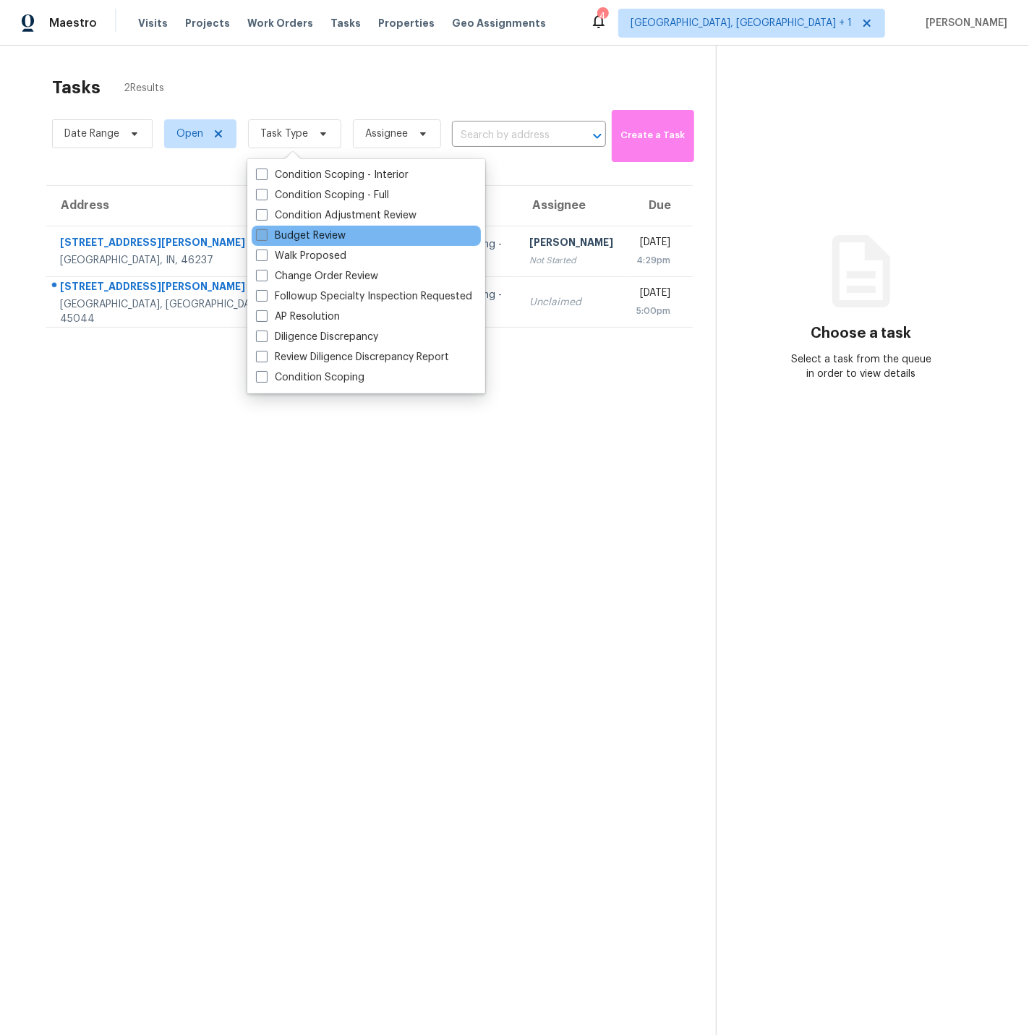
click at [262, 234] on span at bounding box center [262, 235] width 12 height 12
click at [262, 234] on input "Budget Review" at bounding box center [260, 232] width 9 height 9
checkbox input "true"
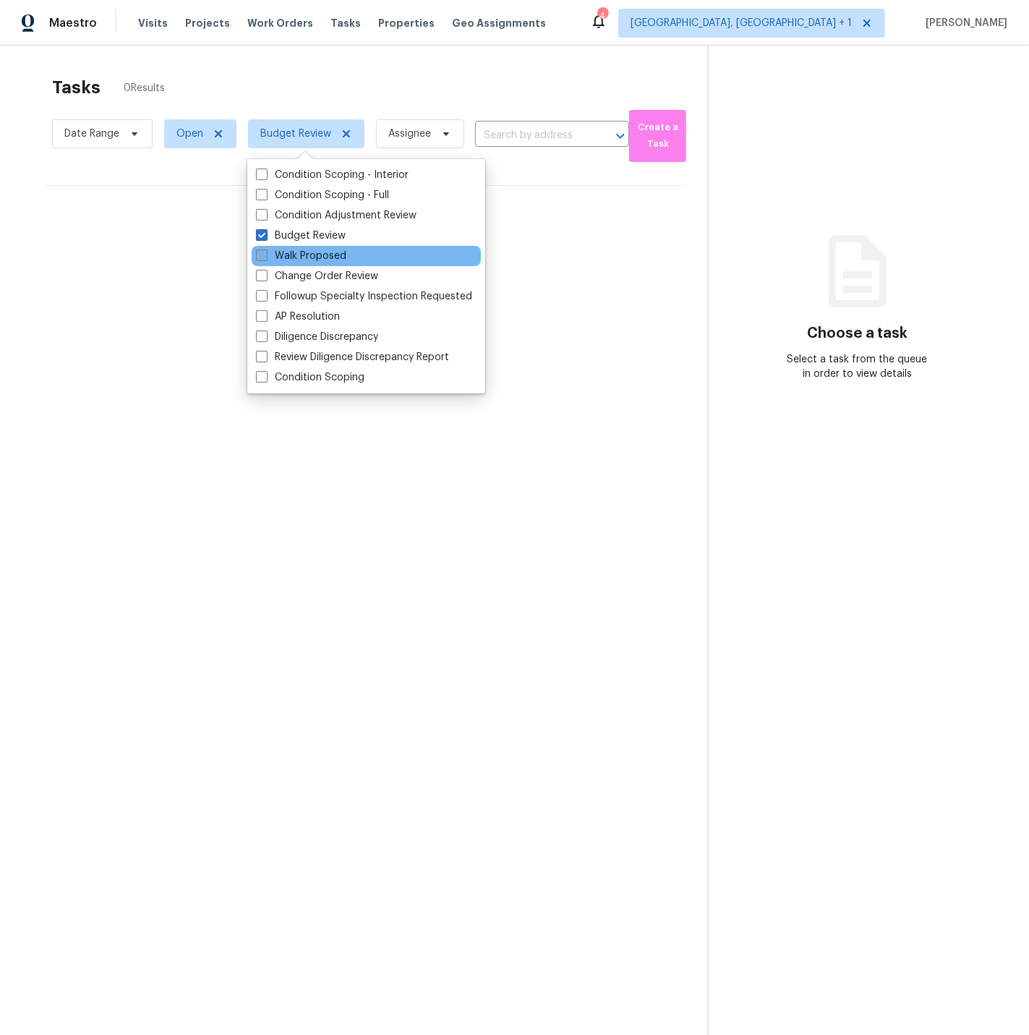
click at [262, 257] on span at bounding box center [262, 255] width 12 height 12
click at [262, 257] on input "Walk Proposed" at bounding box center [260, 253] width 9 height 9
checkbox input "true"
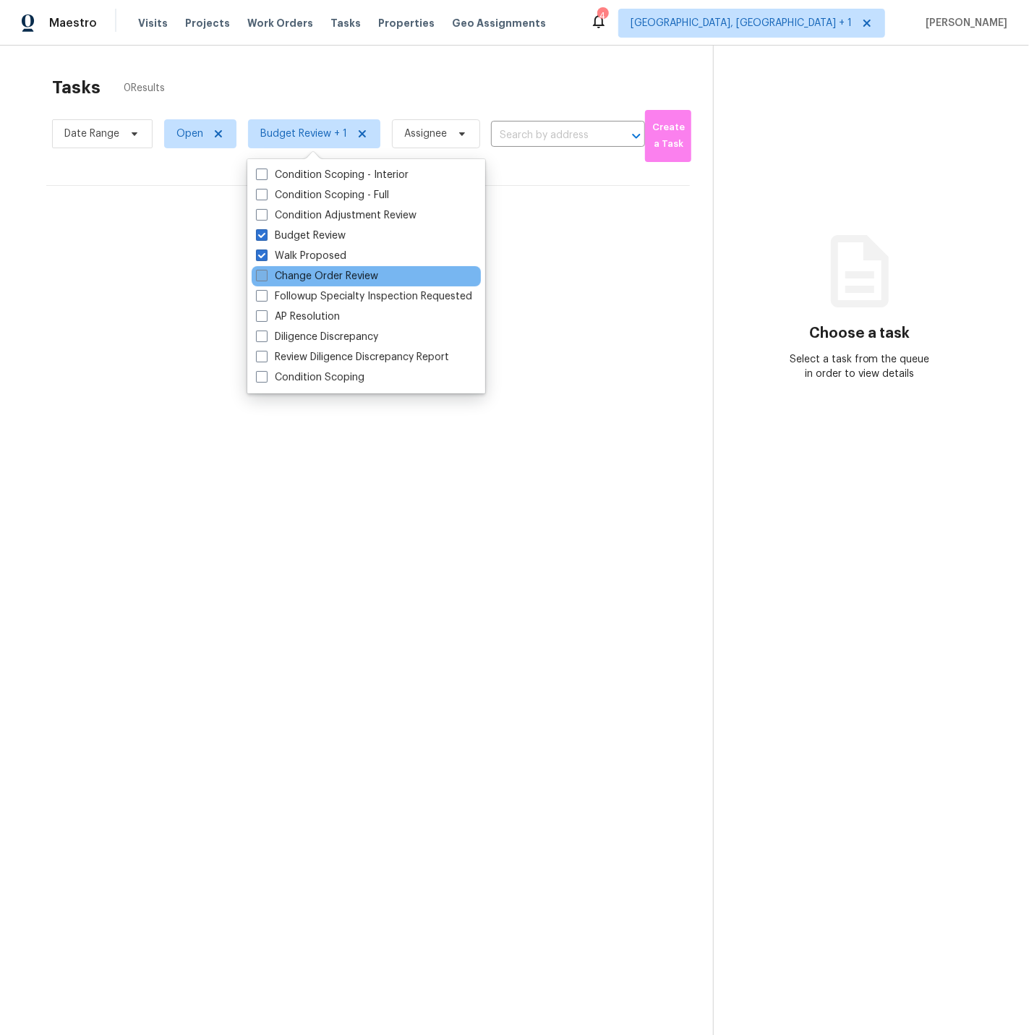
click at [262, 275] on span at bounding box center [262, 276] width 12 height 12
click at [262, 275] on input "Change Order Review" at bounding box center [260, 273] width 9 height 9
checkbox input "true"
click at [76, 474] on section "Tasks 0 Results Date Range Open Budget Review + 2 Assignee ​ Create a Task No t…" at bounding box center [368, 575] width 690 height 1012
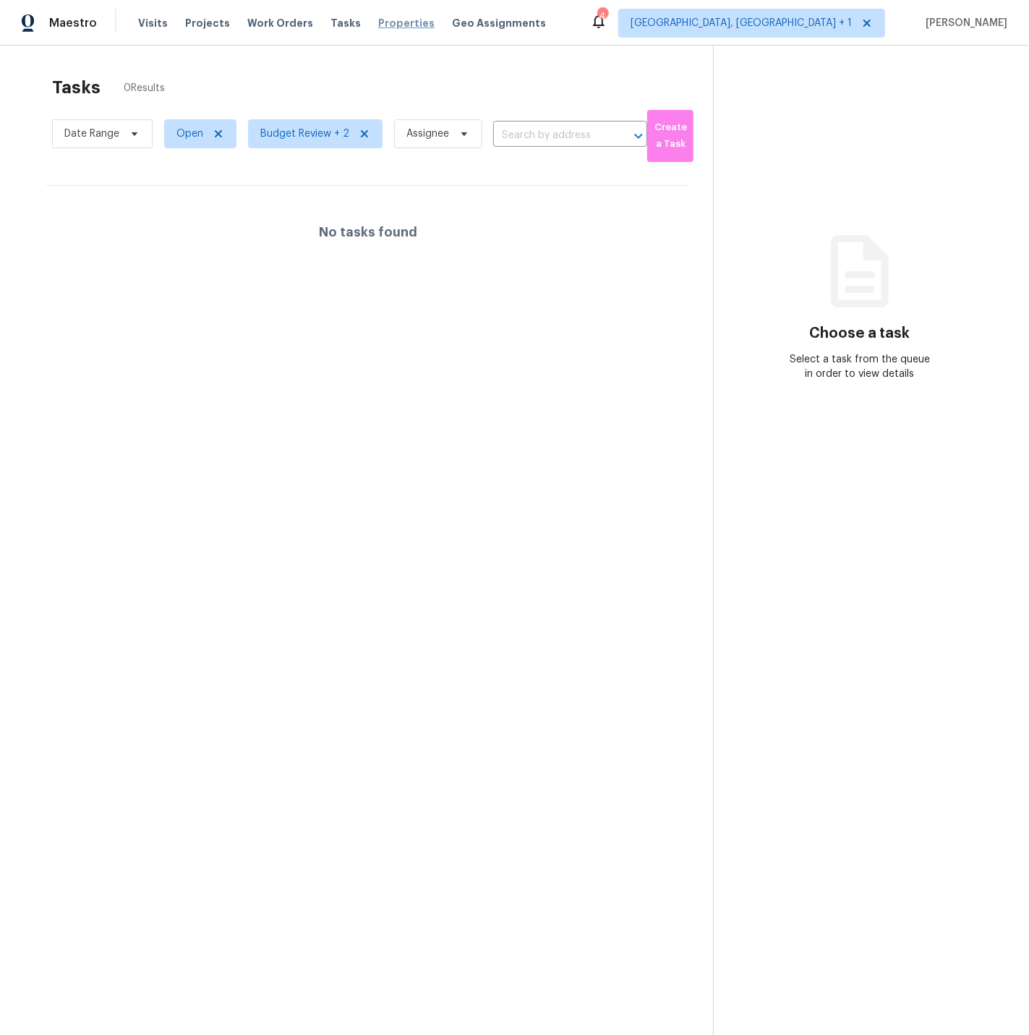
click at [378, 21] on span "Properties" at bounding box center [406, 23] width 56 height 14
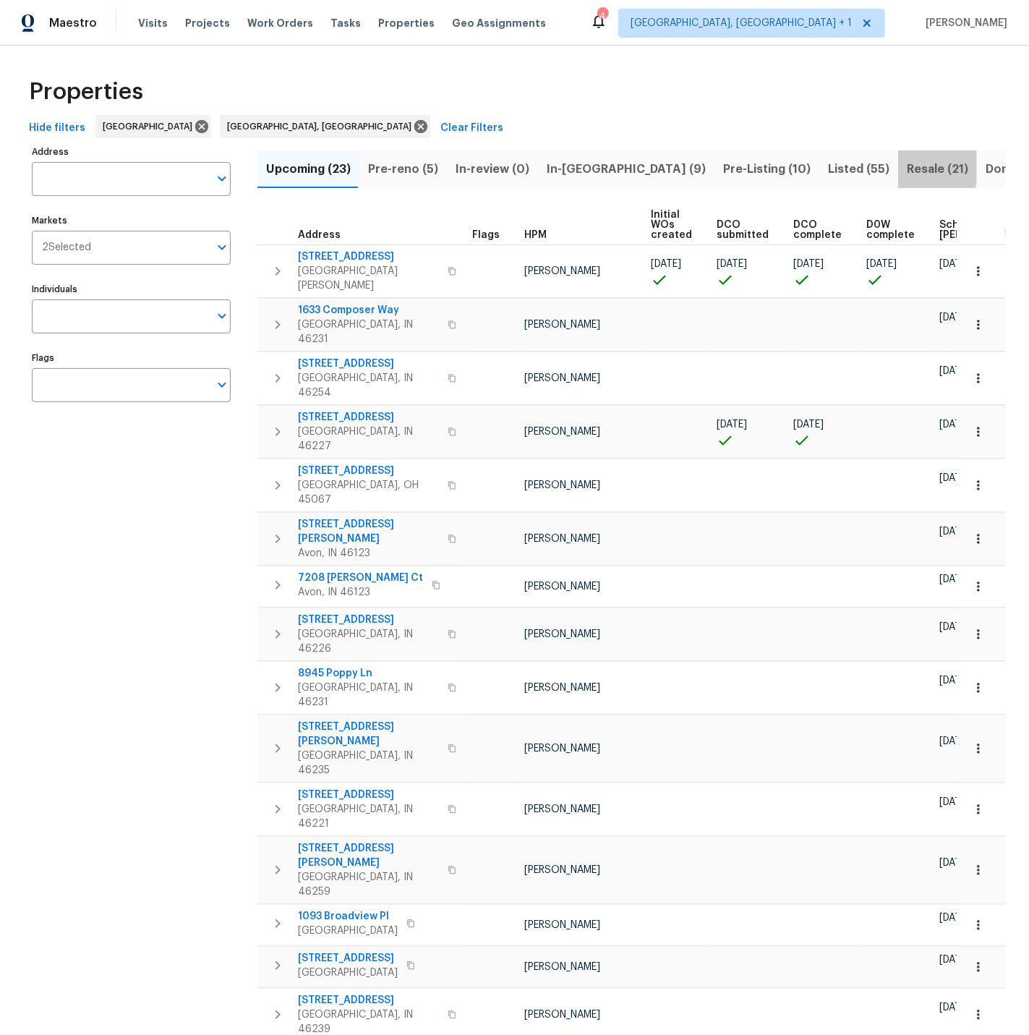
click at [907, 168] on span "Resale (21)" at bounding box center [937, 169] width 61 height 20
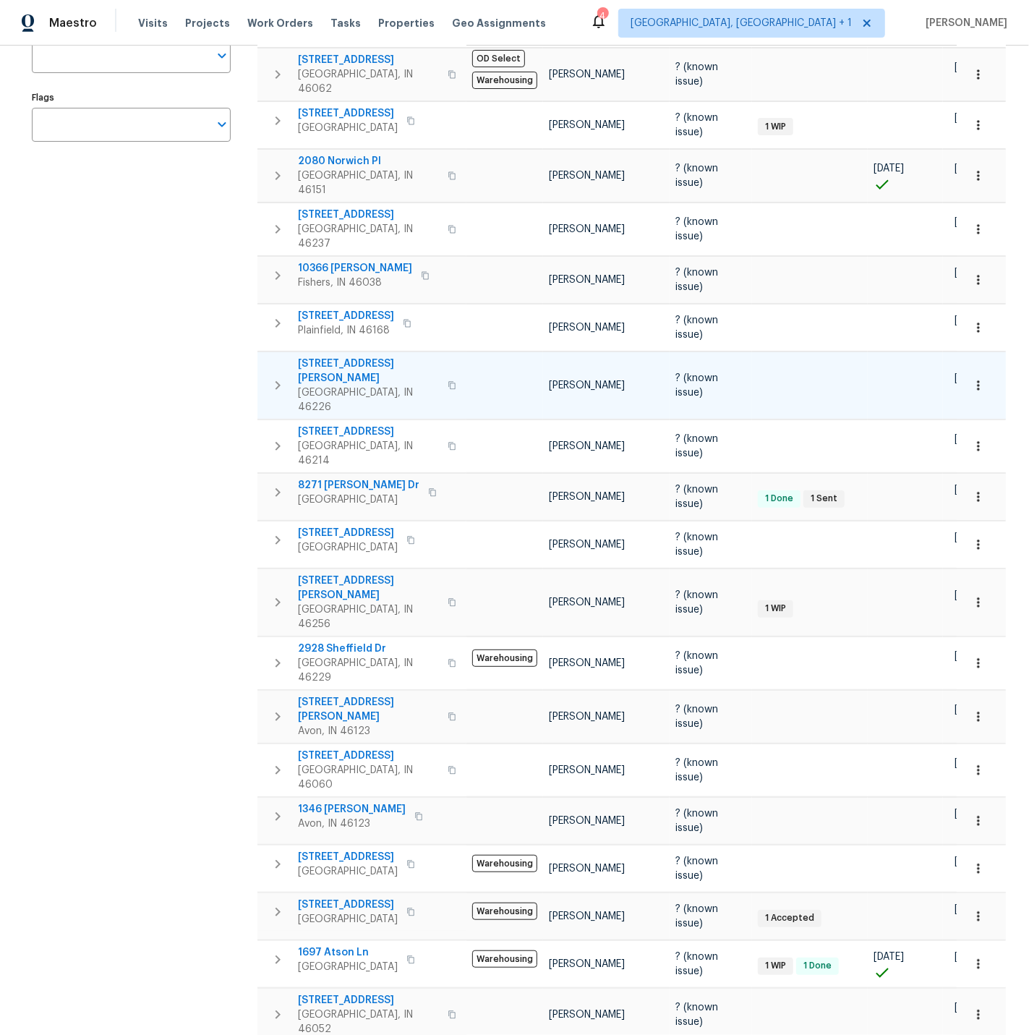
scroll to position [277, 0]
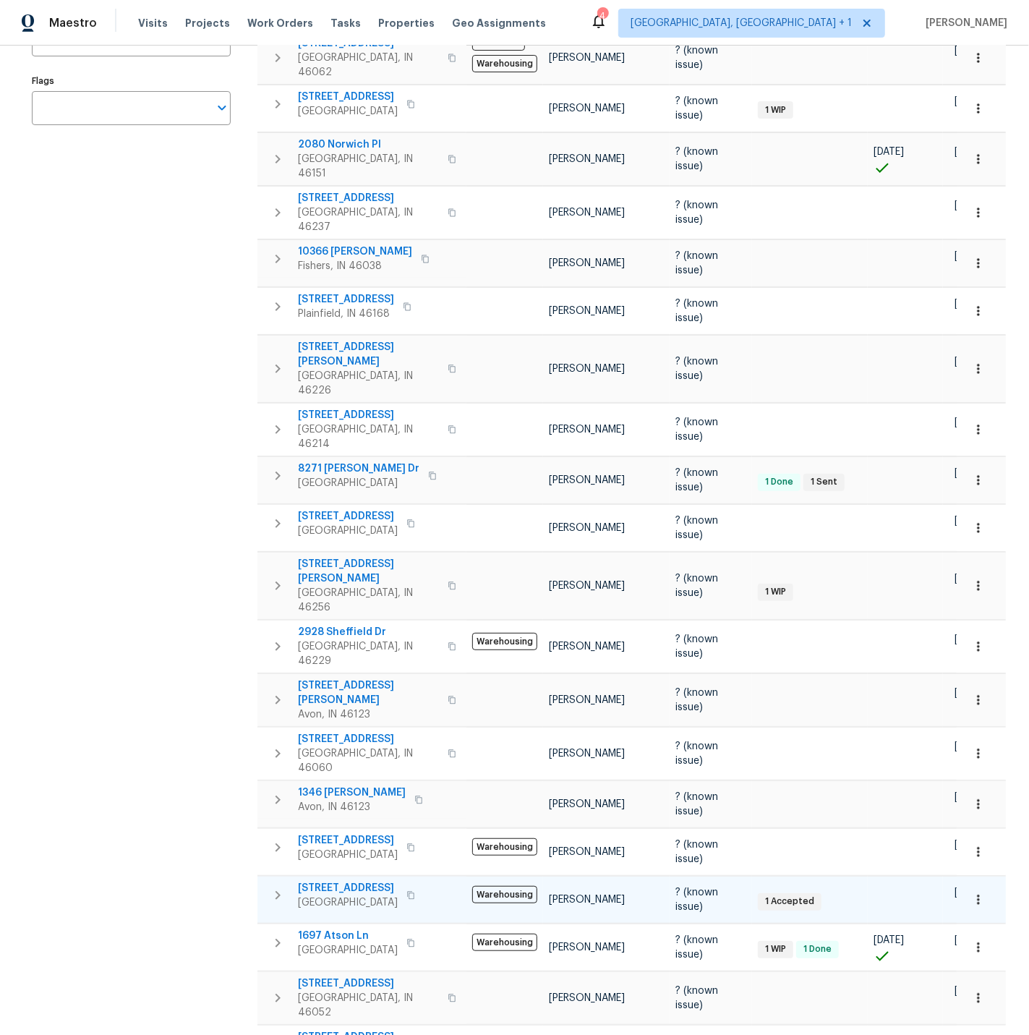
click at [337, 881] on span "[STREET_ADDRESS]" at bounding box center [348, 888] width 100 height 14
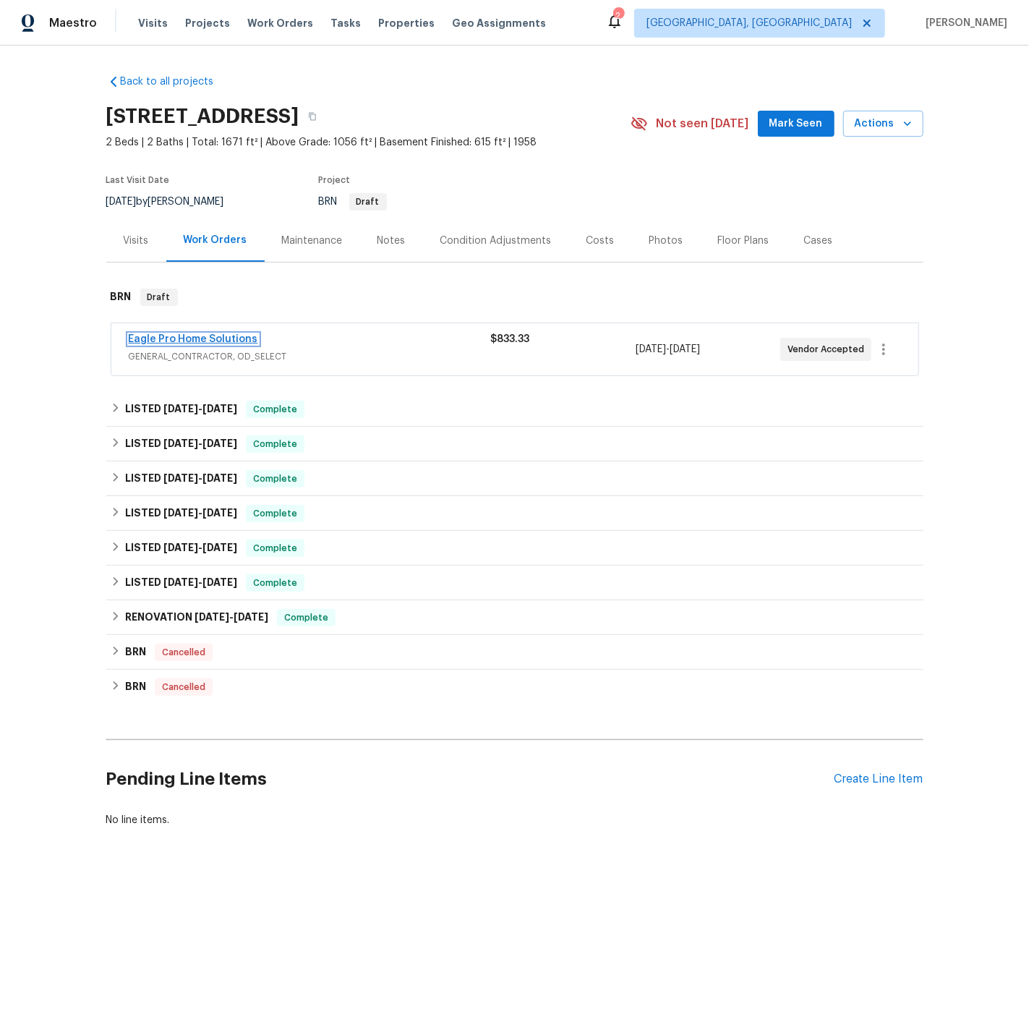
click at [208, 338] on link "Eagle Pro Home Solutions" at bounding box center [193, 339] width 129 height 10
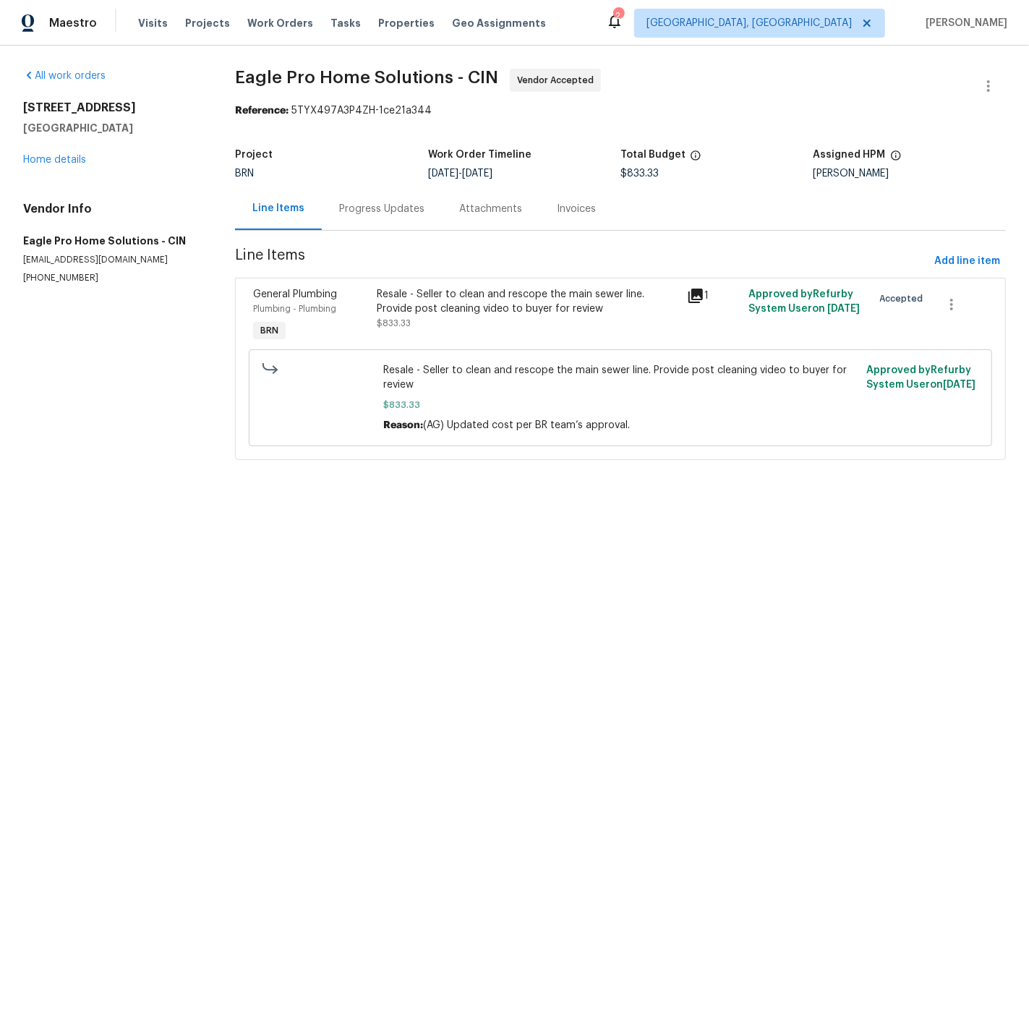
click at [369, 208] on div "Progress Updates" at bounding box center [381, 209] width 85 height 14
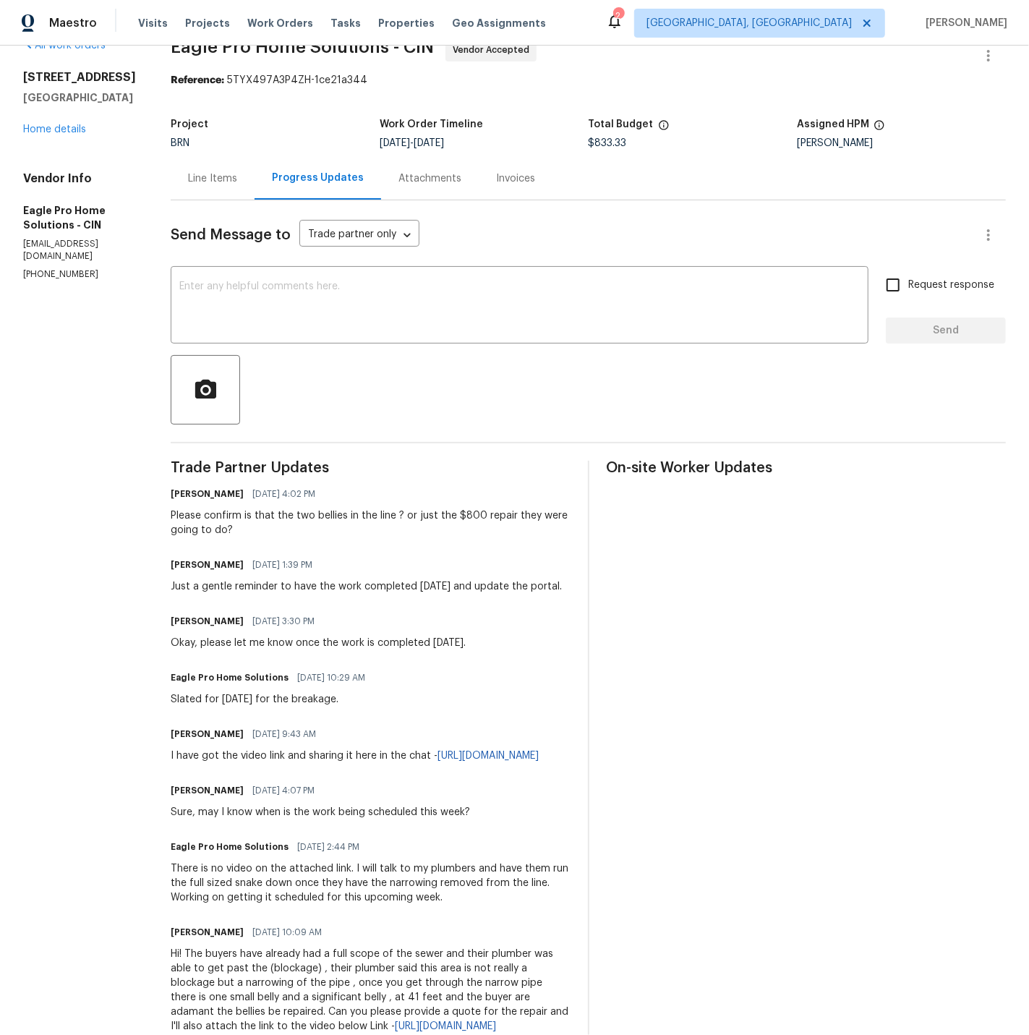
scroll to position [27, 0]
